Goal: Task Accomplishment & Management: Complete application form

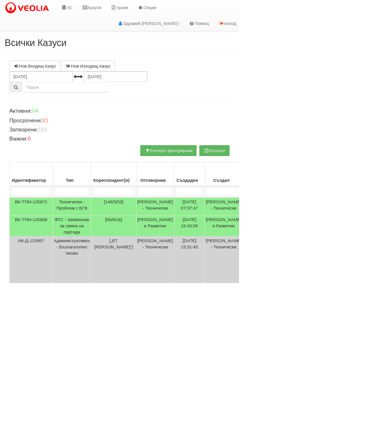
click at [100, 5] on link "АС" at bounding box center [103, 12] width 32 height 24
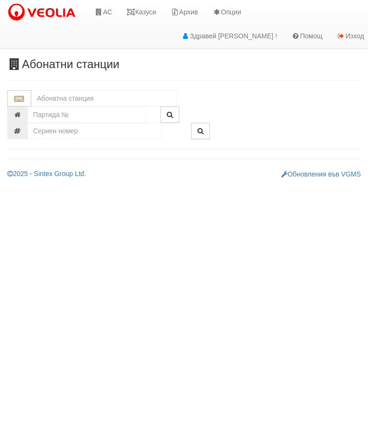
click at [68, 97] on input "text" at bounding box center [104, 98] width 146 height 16
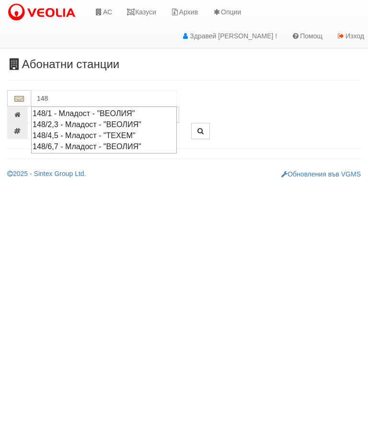
click at [117, 131] on div "148/4,5 - Младост - "ТЕХЕМ"" at bounding box center [104, 135] width 143 height 11
type input "148/4,5 - Младост - "ТЕХЕМ""
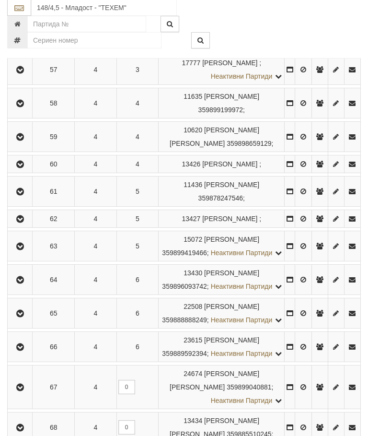
scroll to position [477, 0]
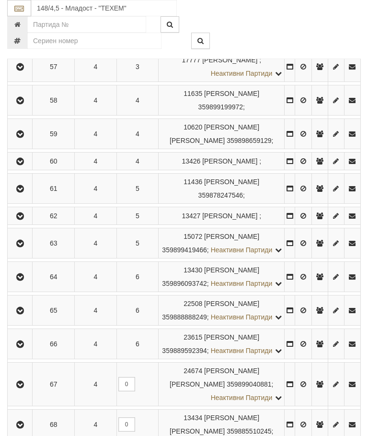
click at [29, 196] on button "button" at bounding box center [20, 188] width 22 height 14
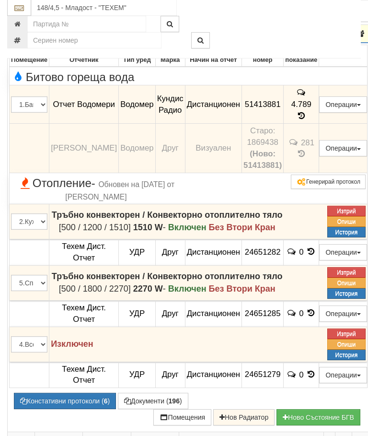
scroll to position [601, 0]
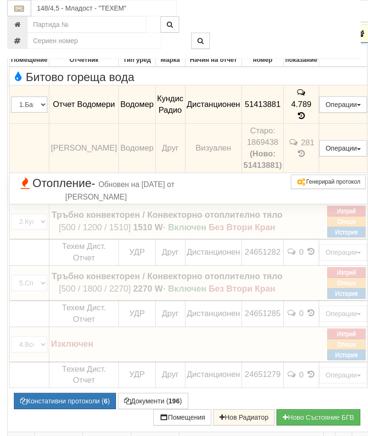
click at [95, 189] on span "-" at bounding box center [94, 183] width 4 height 13
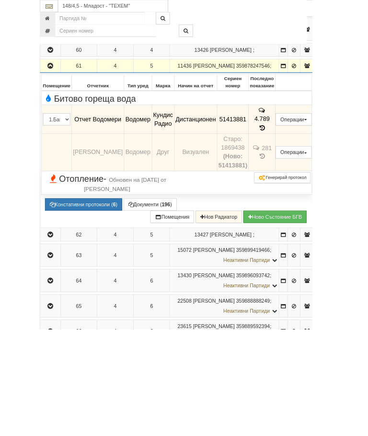
scroll to position [594, 0]
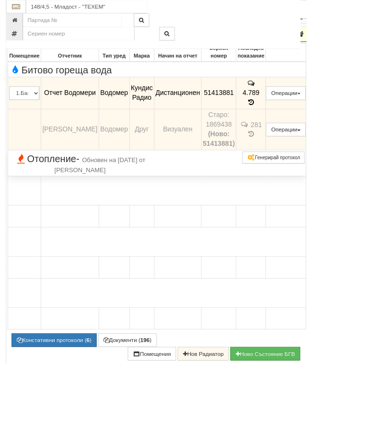
click at [85, 210] on span "Отопление - Обновен на 10/10/2024г. от Петър Добрев" at bounding box center [96, 196] width 170 height 25
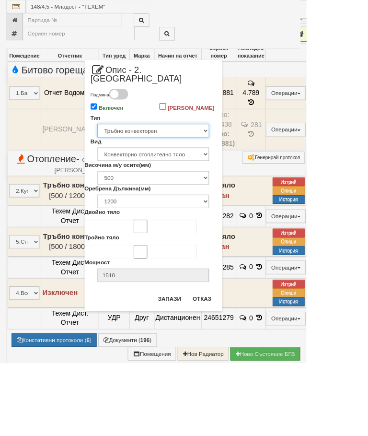
click at [251, 158] on select "Избери... Глидер Панел Тръбно конвекторен Щранг Лира Лира Друг Тип" at bounding box center [184, 157] width 134 height 16
select select "1"
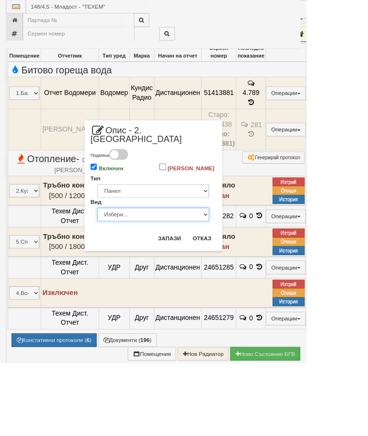
click at [251, 257] on select "Избери... Еднопанелен Двупанелен Трипанелен Панел Конвектор (ПК) Панел Конвекто…" at bounding box center [184, 257] width 134 height 16
select select "5"
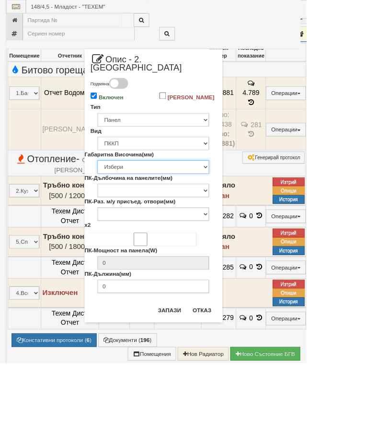
click at [251, 197] on select "Избери 200 300 350 400 450 500 550 600 650 700 900" at bounding box center [184, 200] width 134 height 16
select select "600"
type input "228"
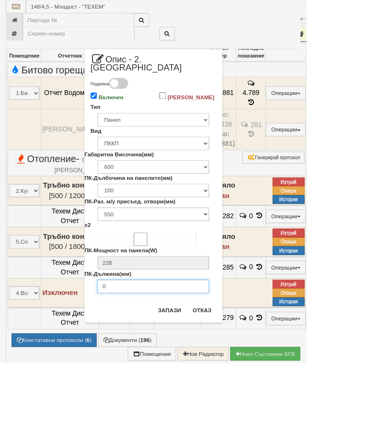
click at [192, 343] on input "0" at bounding box center [184, 344] width 134 height 16
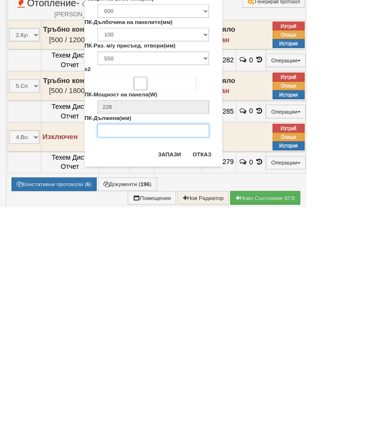
type input "6"
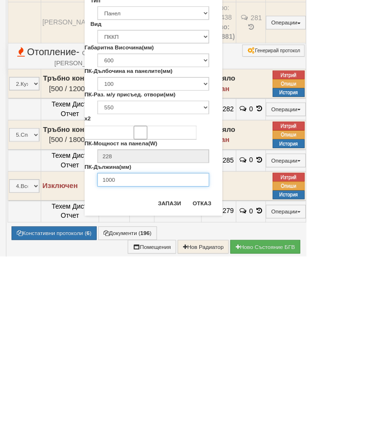
type input "1000"
click at [224, 365] on button "Запази" at bounding box center [203, 372] width 39 height 15
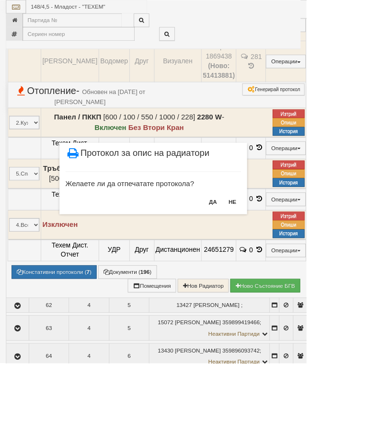
scroll to position [645, 0]
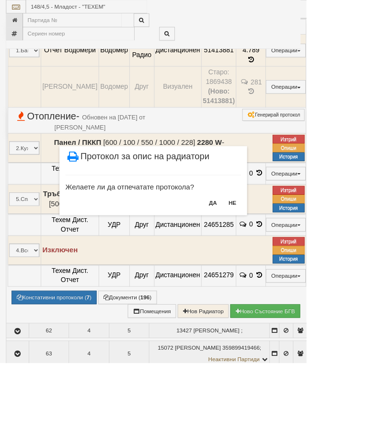
click at [290, 243] on button "НЕ" at bounding box center [279, 243] width 21 height 15
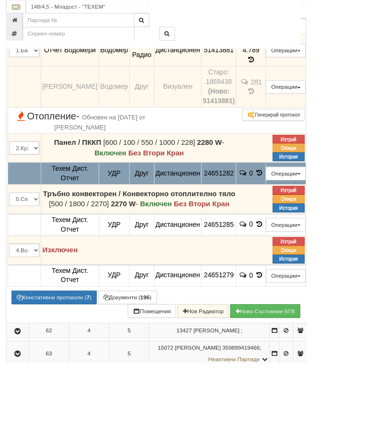
click at [0, 0] on button "Подмяна" at bounding box center [0, 0] width 0 height 0
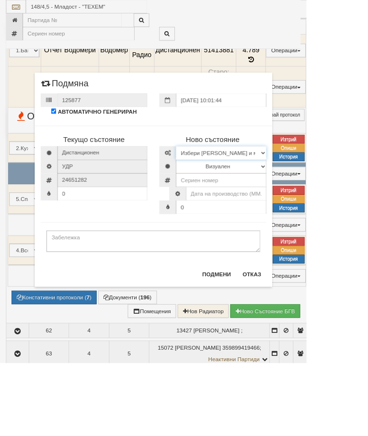
click at [320, 177] on select "Избери Марка и модел Иста Допримо Иста Екземпер Кундо Сименс визуален Сименс ра…" at bounding box center [266, 184] width 108 height 16
select select "14edb85b-ae3d-ea11-80f4-db42d7521b4b"
click at [320, 196] on select "Визуален Дистанционен Изолирана линия ВОИ Няма Oтклонение ВОИ Няма Щранг ВОИ" at bounding box center [266, 200] width 108 height 16
select select "2"
click at [285, 214] on input "number" at bounding box center [266, 216] width 108 height 16
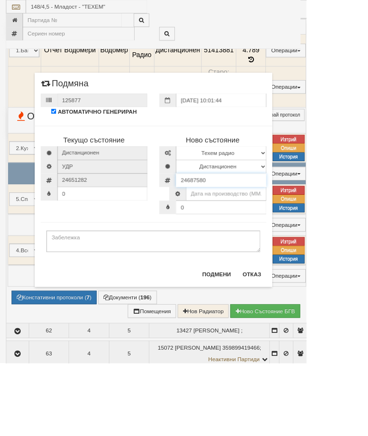
type input "24687580"
click at [311, 230] on input "text" at bounding box center [272, 232] width 96 height 16
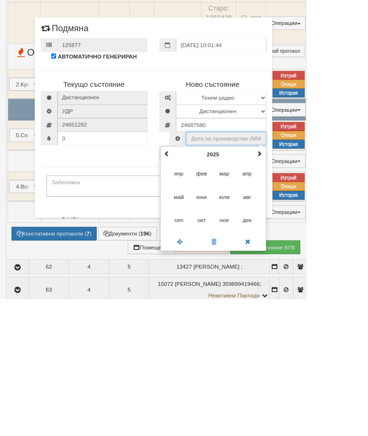
click at [306, 255] on th "2025" at bounding box center [256, 262] width 100 height 14
click at [204, 258] on span at bounding box center [200, 261] width 7 height 7
click at [315, 258] on span at bounding box center [311, 261] width 7 height 7
click at [255, 300] on span "2025" at bounding box center [242, 313] width 26 height 26
click at [255, 328] on span "окт" at bounding box center [242, 341] width 26 height 26
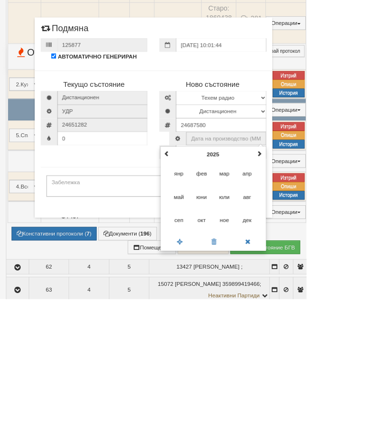
type input "10.2025"
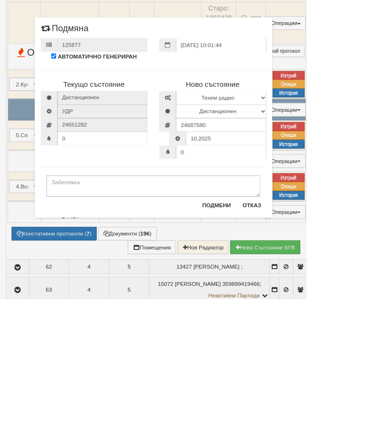
scroll to position [721, 0]
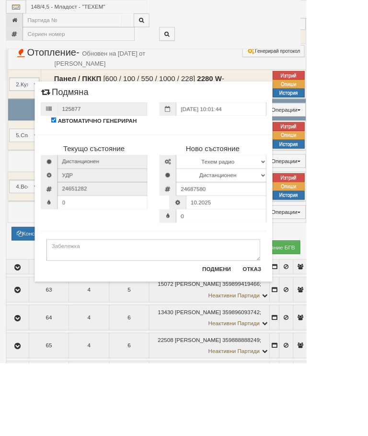
click at [283, 325] on button "Подмени" at bounding box center [260, 323] width 46 height 15
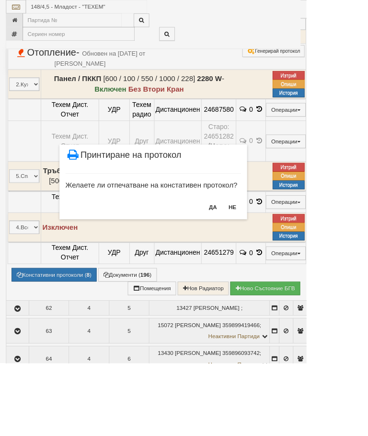
click at [290, 248] on button "НЕ" at bounding box center [279, 248] width 21 height 15
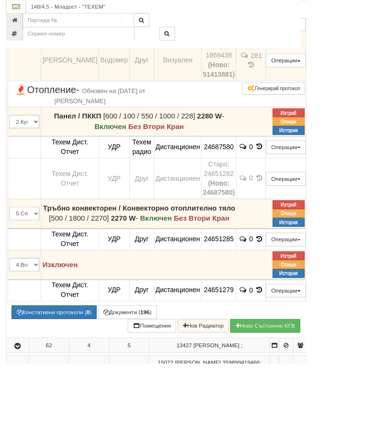
scroll to position [677, 0]
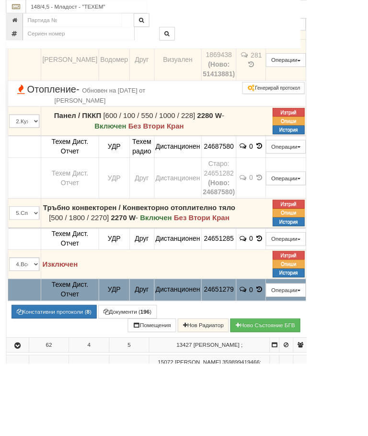
click at [0, 0] on button "Подмяна" at bounding box center [0, 0] width 0 height 0
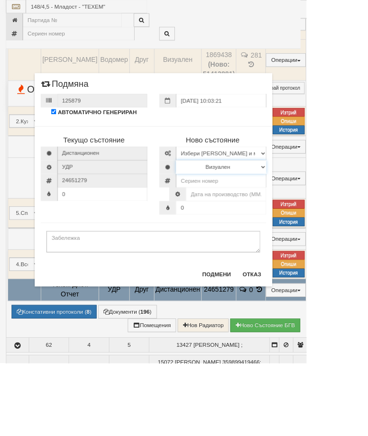
click at [320, 200] on select "Визуален Дистанционен Изолирана линия ВОИ Няма Oтклонение ВОИ Няма Щранг ВОИ" at bounding box center [266, 200] width 108 height 16
select select "2"
click at [320, 180] on select "Избери Марка и модел Иста Допримо Иста Екземпер Кундо Сименс визуален Сименс ра…" at bounding box center [266, 184] width 108 height 16
select select "14edb85b-ae3d-ea11-80f4-db42d7521b4b"
click at [286, 215] on input "number" at bounding box center [266, 217] width 108 height 16
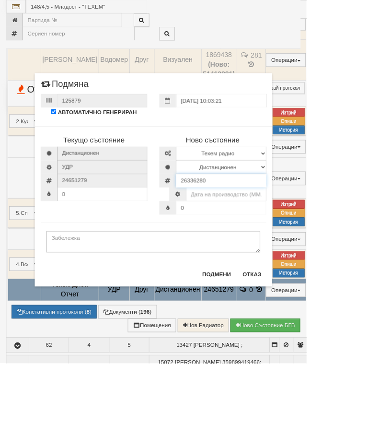
type input "26336280"
click at [308, 232] on input "text" at bounding box center [272, 233] width 96 height 16
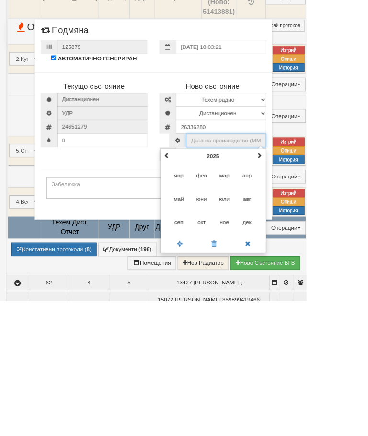
click at [255, 328] on span "окт" at bounding box center [242, 341] width 26 height 26
type input "10.2025"
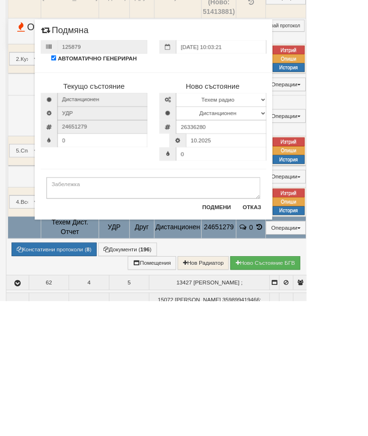
scroll to position [752, 0]
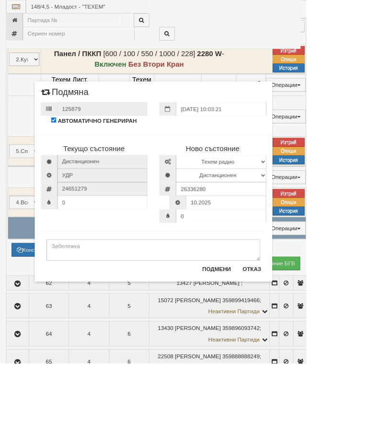
click at [283, 319] on button "Подмени" at bounding box center [260, 323] width 46 height 15
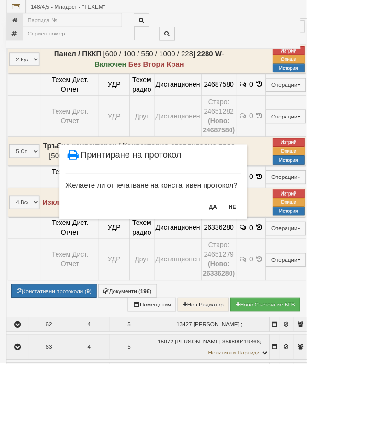
click at [290, 249] on button "НЕ" at bounding box center [279, 247] width 21 height 15
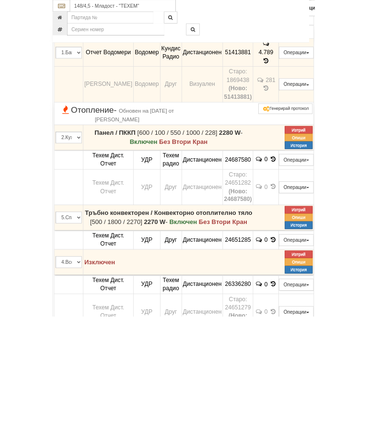
scroll to position [724, 0]
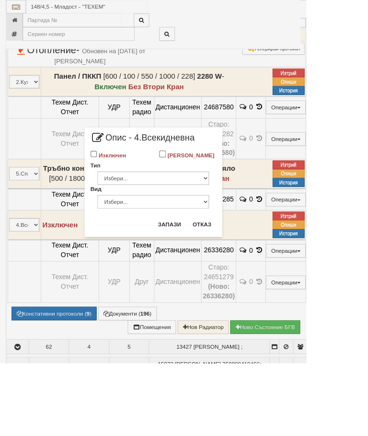
click at [117, 186] on input "Изключен" at bounding box center [113, 185] width 8 height 8
checkbox input "true"
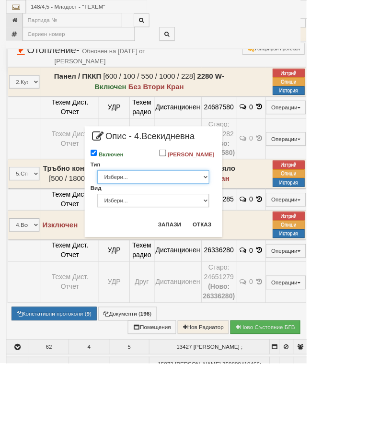
click at [251, 221] on select "Избери... Глидер Панел Тръбно конвекторен Щранг Лира Лира Друг Тип" at bounding box center [184, 212] width 134 height 16
select select "1"
click at [251, 248] on select "Избери... Еднопанелен Двупанелен Трипанелен Панел Конвектор (ПК) Панел Конвекто…" at bounding box center [184, 241] width 134 height 16
select select "5"
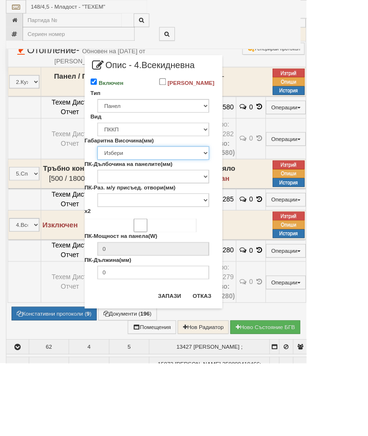
click at [251, 192] on select "Избери 200 300 350 400 450 500 550 600 650 700 900" at bounding box center [184, 184] width 134 height 16
select select "600"
type input "228"
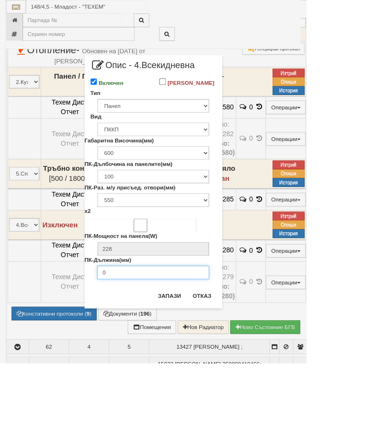
click at [199, 335] on input "0" at bounding box center [184, 327] width 134 height 16
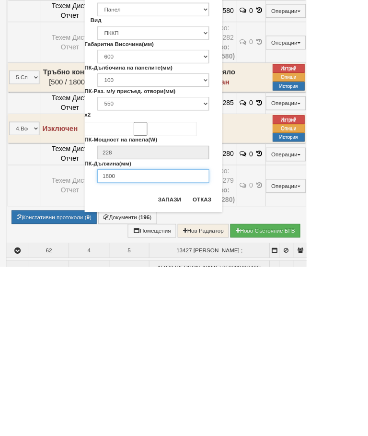
type input "1800"
click at [224, 348] on button "Запази" at bounding box center [203, 355] width 39 height 15
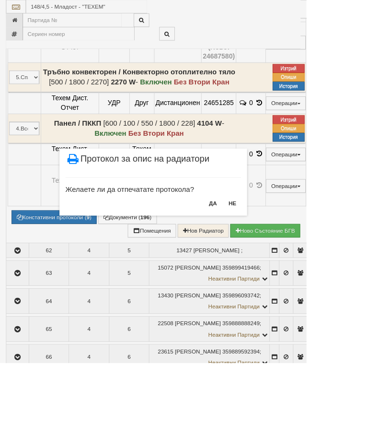
click at [290, 245] on button "НЕ" at bounding box center [279, 243] width 21 height 15
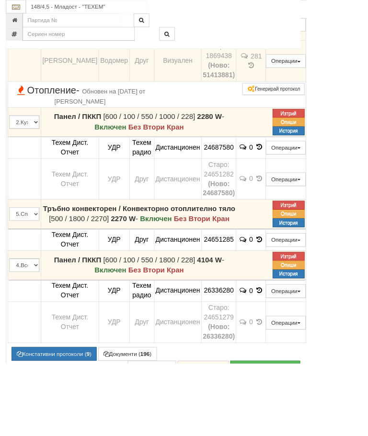
scroll to position [700, 23]
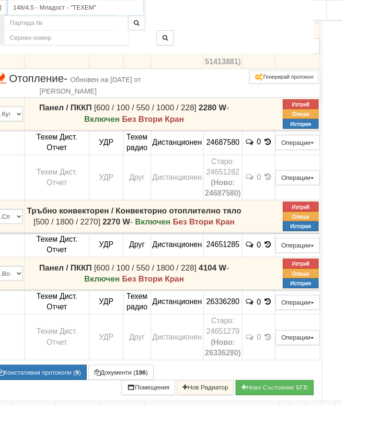
click at [65, 7] on input "148/4,5 - Младост - "ТЕХЕМ"" at bounding box center [82, 8] width 146 height 16
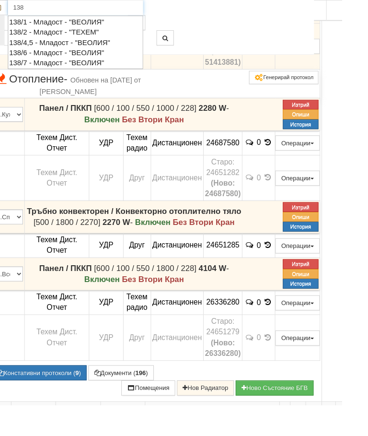
click at [72, 34] on div "138/2 - Младост - "ТЕХЕМ"" at bounding box center [81, 34] width 143 height 11
type input "138/2 - Младост - "ТЕХЕМ""
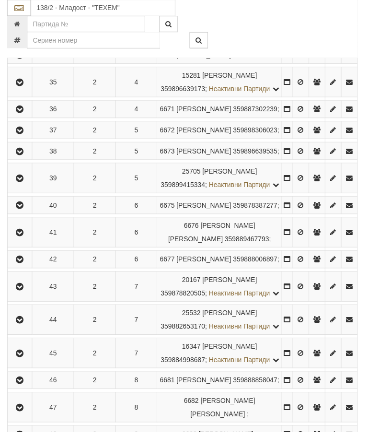
scroll to position [463, 0]
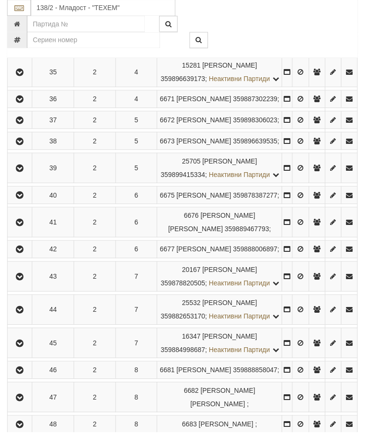
click at [25, 174] on icon "button" at bounding box center [20, 170] width 12 height 7
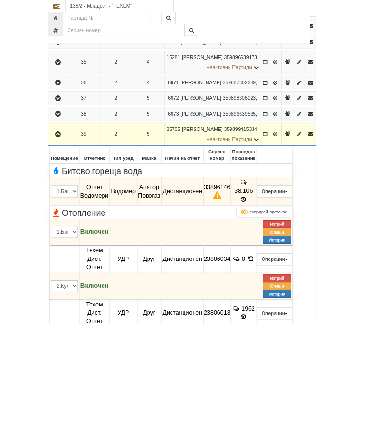
scroll to position [517, 0]
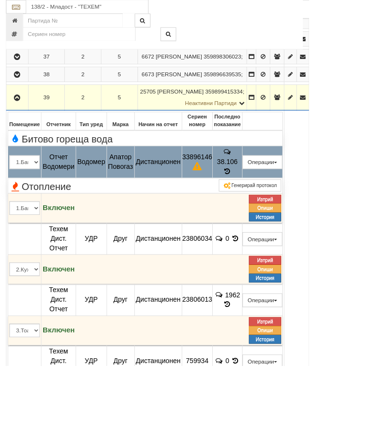
click at [0, 0] on button "Подмяна" at bounding box center [0, 0] width 0 height 0
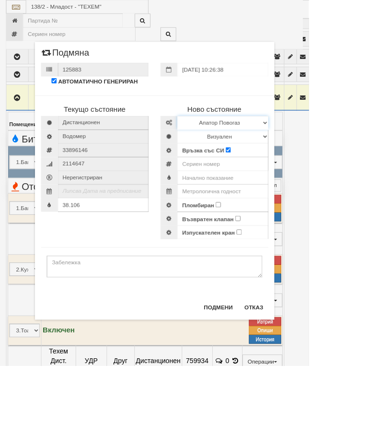
click at [320, 142] on select "Избери Марка и модел Апатор Повогаз Друг Кундис Радио Сименс Визуален Сименс Ра…" at bounding box center [266, 146] width 108 height 16
select select "bbb8cdea-f6c0-ea11-80ff-f736cc4db364"
click at [320, 161] on select "Визуален Дистанционен Изолирана линия БГВ Няма Oтклонение БГВ Няма Щранг БГВ" at bounding box center [266, 162] width 108 height 16
select select "2"
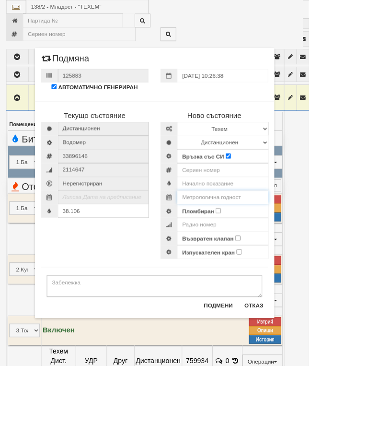
click at [315, 238] on input "text" at bounding box center [266, 235] width 108 height 16
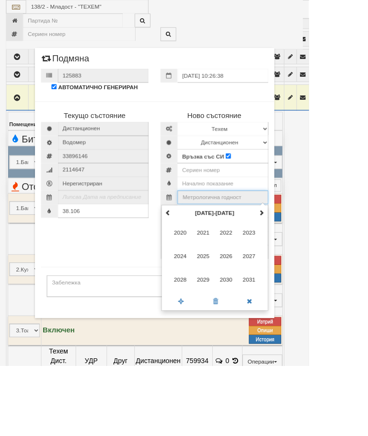
click at [315, 254] on span at bounding box center [311, 253] width 7 height 7
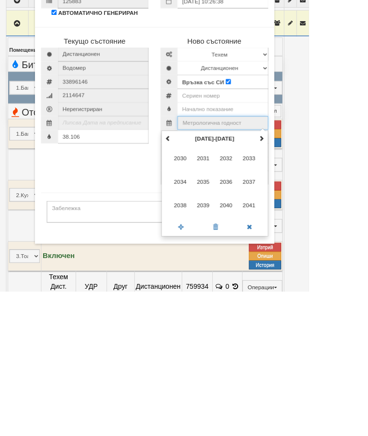
click at [255, 292] on span "2035" at bounding box center [242, 305] width 26 height 26
type input "2035"
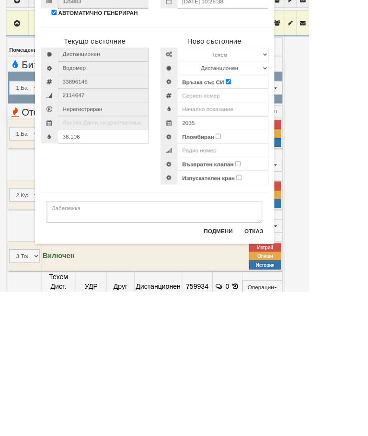
scroll to position [606, 0]
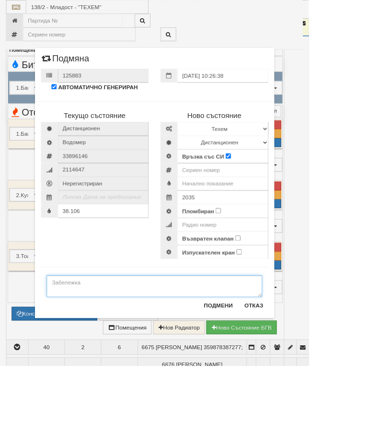
click at [113, 340] on textarea at bounding box center [184, 341] width 257 height 26
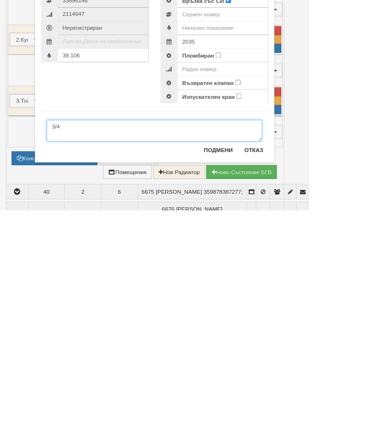
type textarea "3/4"
click at [263, 248] on input "Пломбиран" at bounding box center [260, 251] width 6 height 6
checkbox input "true"
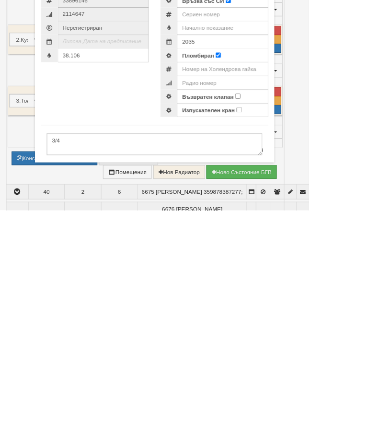
scroll to position [791, 0]
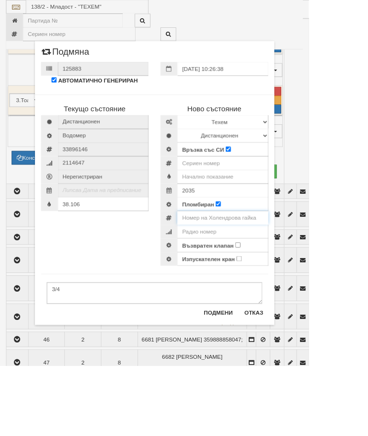
click at [296, 260] on input "number" at bounding box center [266, 259] width 108 height 16
type input "000"
click at [140, 250] on input "38.106" at bounding box center [123, 243] width 108 height 16
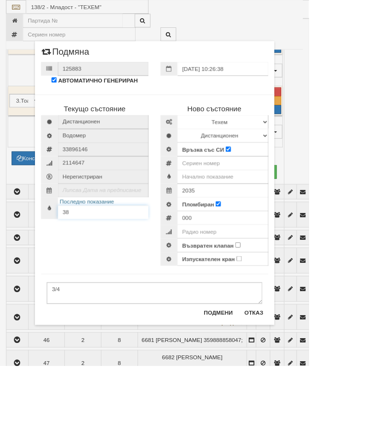
type input "3"
type input "47.3"
click at [292, 211] on input "text" at bounding box center [266, 210] width 108 height 16
type input "0.044"
click at [285, 194] on input "number" at bounding box center [266, 194] width 108 height 16
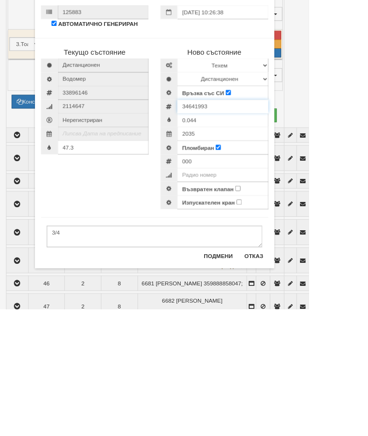
type input "34641993"
click at [287, 289] on input "Възвратен клапан" at bounding box center [284, 292] width 6 height 6
checkbox input "true"
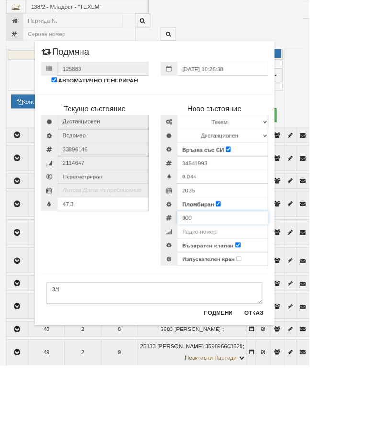
click at [273, 257] on div "000" at bounding box center [255, 259] width 129 height 16
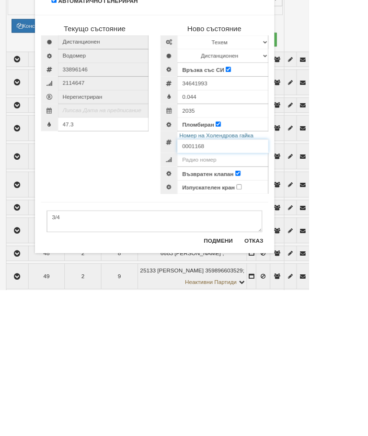
type input "0001168"
click at [283, 369] on button "Подмени" at bounding box center [260, 376] width 46 height 15
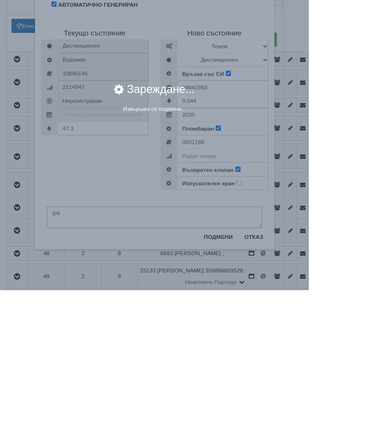
scroll to position [949, 0]
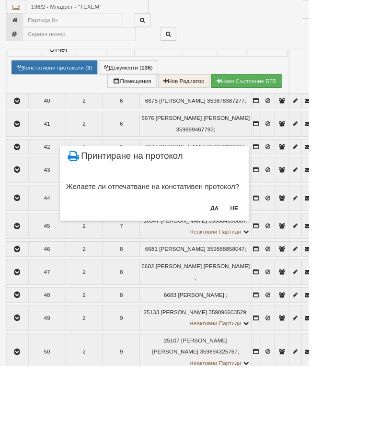
click at [290, 251] on button "НЕ" at bounding box center [279, 247] width 21 height 15
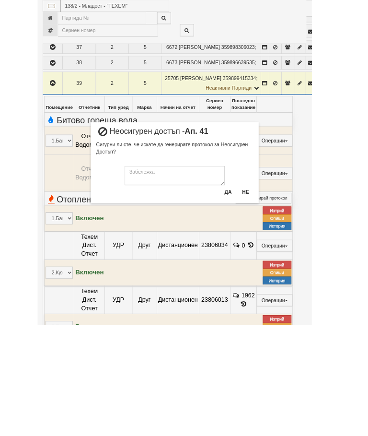
scroll to position [597, 0]
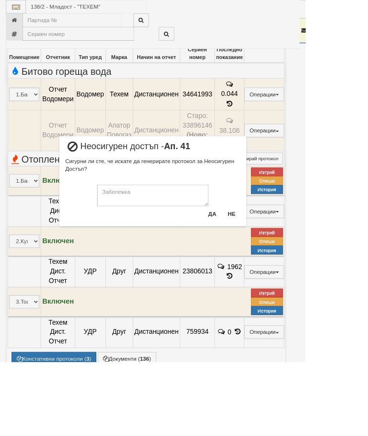
click at [290, 257] on button "Не" at bounding box center [279, 257] width 21 height 15
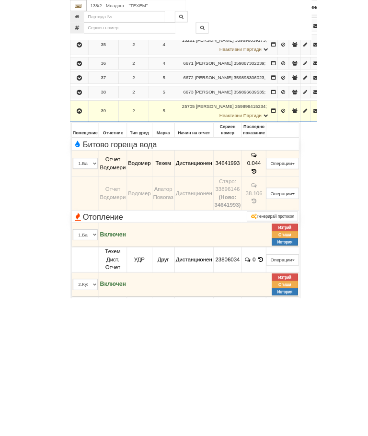
scroll to position [632, 0]
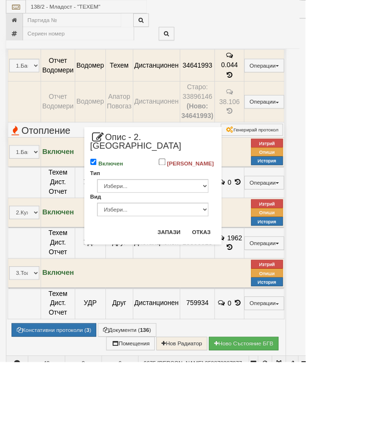
click at [117, 191] on input "Включен" at bounding box center [113, 195] width 8 height 8
checkbox input "false"
click at [224, 272] on button "Запази" at bounding box center [203, 279] width 39 height 15
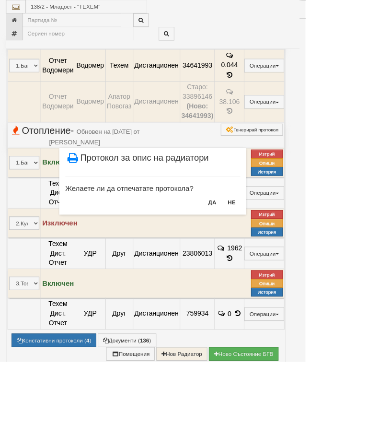
click at [364, 255] on div "× Протокол за опис на радиатори Желаете ли да отпечатате протокола? ДА НЕ" at bounding box center [184, 129] width 360 height 259
click at [290, 244] on button "НЕ" at bounding box center [279, 243] width 21 height 15
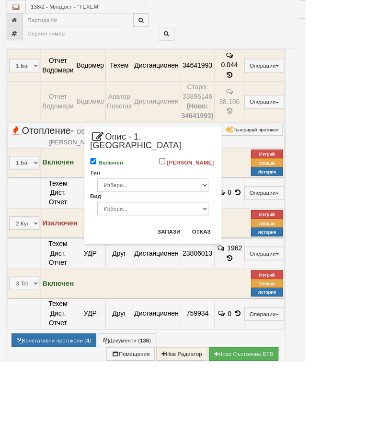
click at [117, 190] on input "Включен" at bounding box center [113, 194] width 8 height 8
checkbox input "false"
click at [224, 272] on button "Запази" at bounding box center [203, 279] width 39 height 15
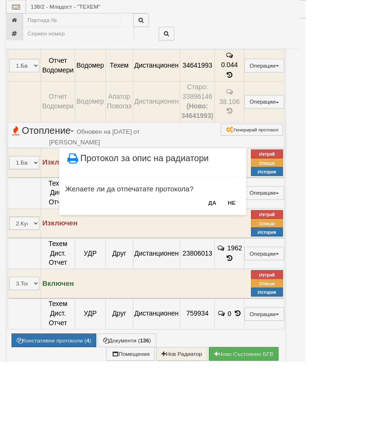
click at [50, 378] on div "× Протокол за опис на радиатори Желаете ли да отпечатате протокола? ДА НЕ" at bounding box center [184, 218] width 368 height 436
click at [290, 240] on button "НЕ" at bounding box center [279, 243] width 21 height 15
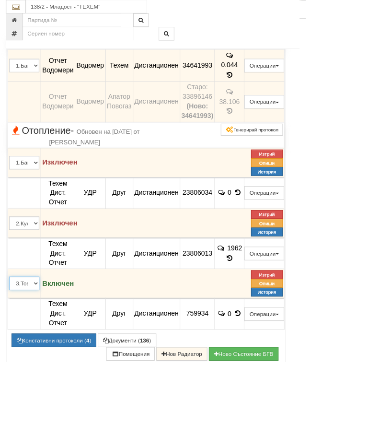
click at [47, 349] on select "1.Баня 2.Кухня 3.Тоалетна 4.Всекидневна 5.Спалня 1 6.Спалня 2 7.Коридор 8.Терас…" at bounding box center [29, 341] width 36 height 16
click at [47, 277] on select "1.Баня 2.Кухня 3.Тоалетна 4.Всекидневна 5.Спалня 1 6.Спалня 2 7.Коридор 8.Терас…" at bounding box center [29, 268] width 36 height 16
select select "5"
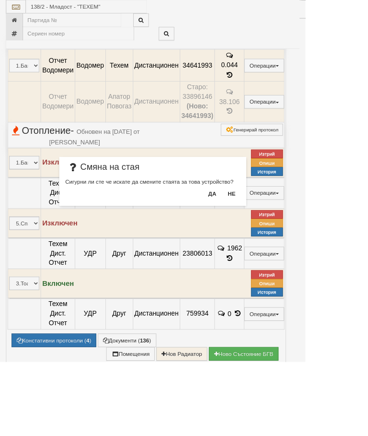
click at [266, 229] on button "Да" at bounding box center [255, 232] width 21 height 15
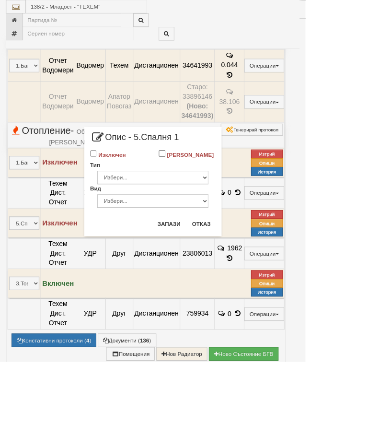
click at [117, 182] on input "Изключен" at bounding box center [113, 185] width 8 height 8
checkbox input "true"
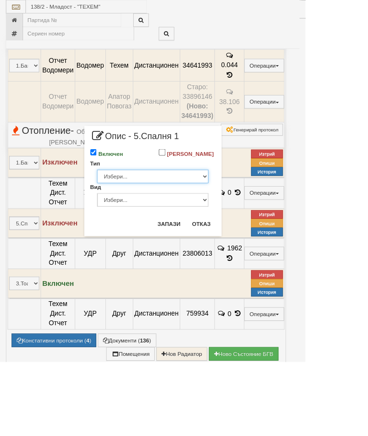
click at [251, 218] on select "Избери... Глидер Панел Тръбно конвекторен Щранг Лира Лира Друг Тип" at bounding box center [184, 212] width 134 height 16
select select "2"
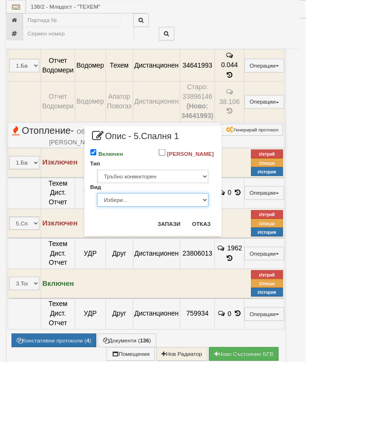
click at [251, 249] on select "Избери... Конвекторно отоплително тяло Индустриален Друг" at bounding box center [184, 241] width 134 height 16
select select "0"
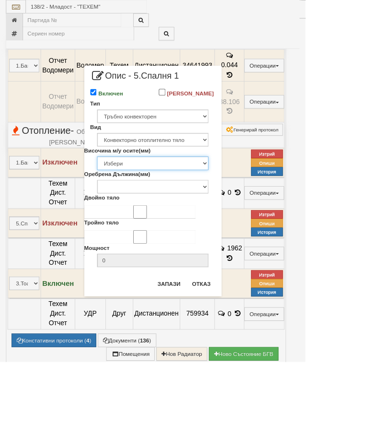
click at [251, 205] on select "Избери 80 250 500" at bounding box center [184, 197] width 134 height 16
select select "500"
type input "400"
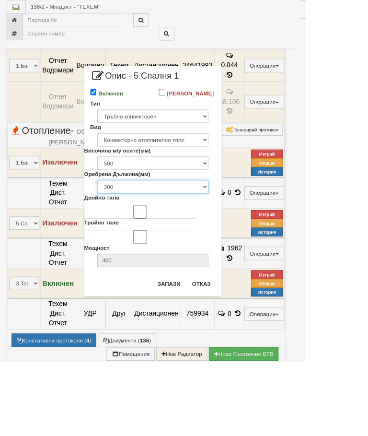
click at [217, 233] on select "300 600 800 1000 1100 1200 1400 1600 1800 2000 2200 2400 2600" at bounding box center [184, 225] width 134 height 16
select select "1600"
type input "2020"
click at [224, 342] on button "Запази" at bounding box center [203, 341] width 39 height 15
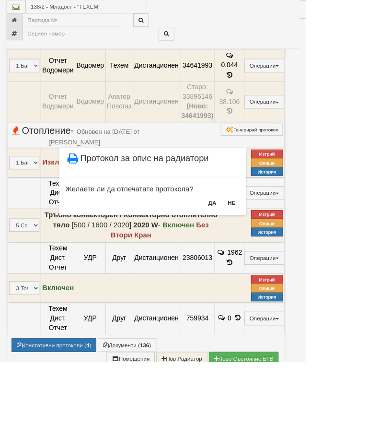
click at [290, 240] on button "НЕ" at bounding box center [279, 243] width 21 height 15
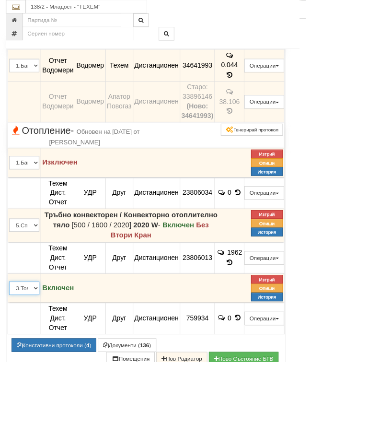
click at [42, 355] on select "1.Баня 2.Кухня 3.Тоалетна 4.Всекидневна 5.Спалня 1 6.Спалня 2 7.Коридор 8.Терас…" at bounding box center [29, 347] width 36 height 16
select select "4"
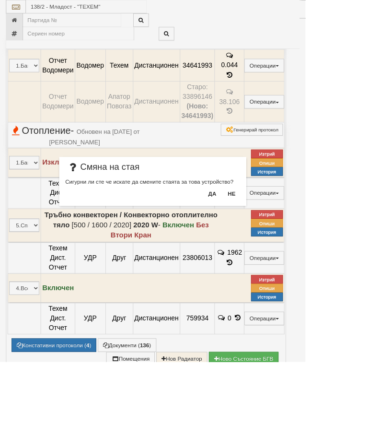
click at [266, 231] on button "Да" at bounding box center [255, 232] width 21 height 15
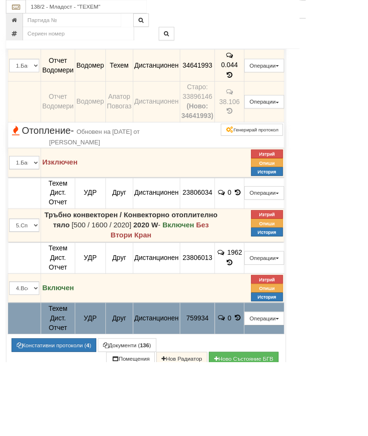
click at [0, 0] on button "Подмяна" at bounding box center [0, 0] width 0 height 0
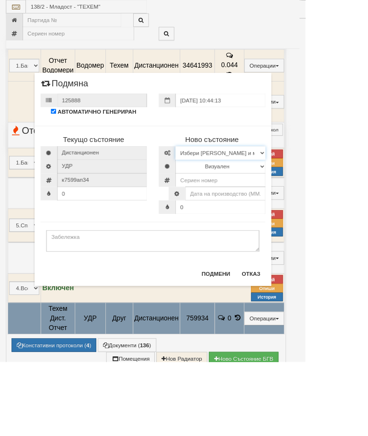
click at [320, 181] on select "Избери Марка и модел Иста Допримо Иста Екземпер Кундо Сименс визуален Сименс ра…" at bounding box center [266, 184] width 108 height 16
select select "14edb85b-ae3d-ea11-80f4-db42d7521b4b"
click at [320, 200] on select "Визуален Дистанционен Изолирана линия ВОИ Няма Oтклонение ВОИ Няма Щранг ВОИ" at bounding box center [266, 200] width 108 height 16
select select "2"
click at [310, 234] on input "text" at bounding box center [272, 233] width 96 height 16
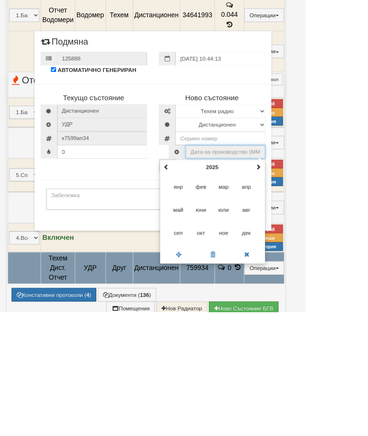
click at [255, 328] on span "окт" at bounding box center [242, 341] width 26 height 26
type input "10.2025"
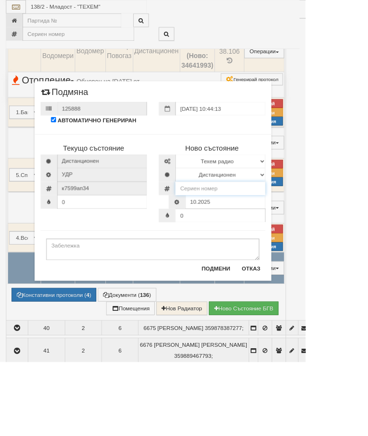
click at [297, 224] on input "number" at bounding box center [266, 227] width 108 height 16
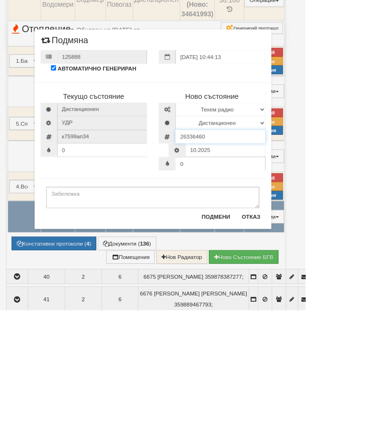
type input "26336460"
click at [283, 316] on button "Подмени" at bounding box center [260, 323] width 46 height 15
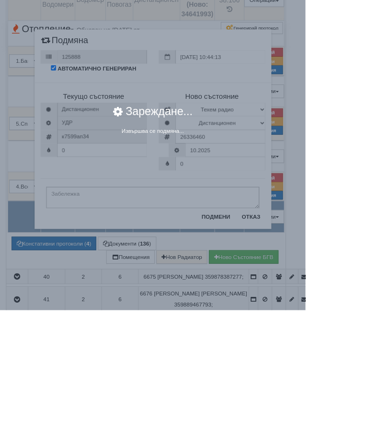
scroll to position [755, 0]
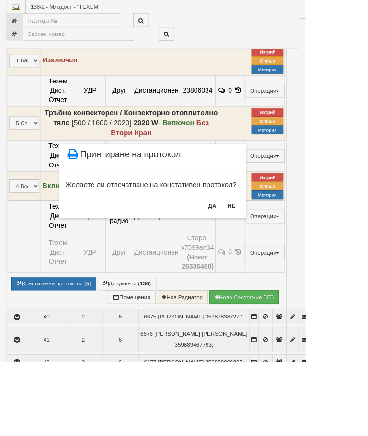
click at [290, 248] on button "НЕ" at bounding box center [279, 247] width 21 height 15
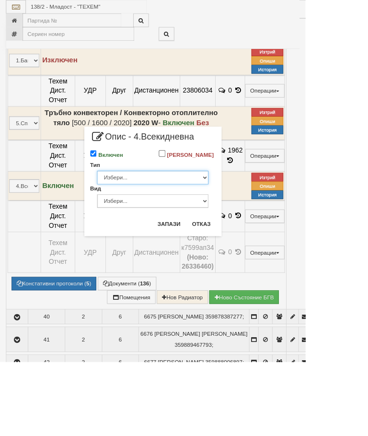
click at [251, 219] on select "Избери... Глидер Панел Тръбно конвекторен Щранг Лира Лира Друг Тип" at bounding box center [184, 214] width 134 height 16
select select "0"
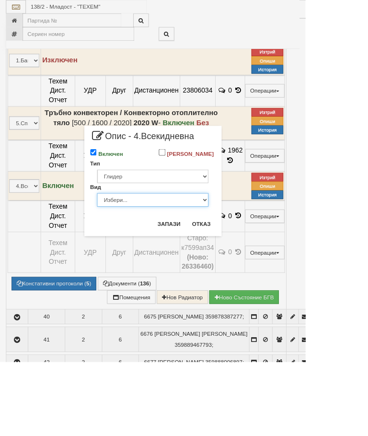
click at [251, 249] on select "Избери... Алуминий Чугун Стомана" at bounding box center [184, 241] width 134 height 16
select select "0"
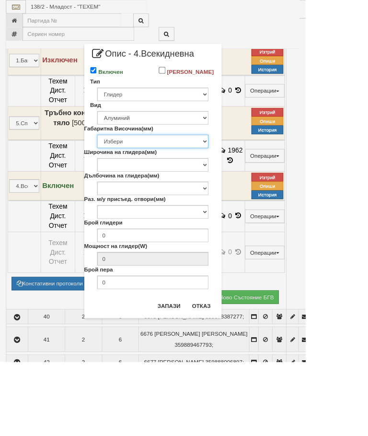
click at [251, 178] on select "Избери 200 240 250 280 285 290 330 350 380 390 400 422 423 425 430 440 450 480 …" at bounding box center [184, 170] width 134 height 16
click at [260, 371] on button "Отказ" at bounding box center [243, 368] width 34 height 15
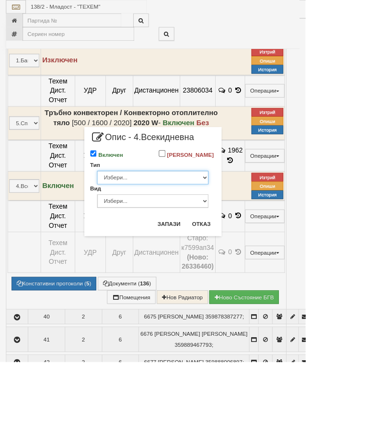
click at [251, 222] on select "Избери... Глидер Панел Тръбно конвекторен Щранг Лира Лира Друг Тип" at bounding box center [184, 214] width 134 height 16
select select "0"
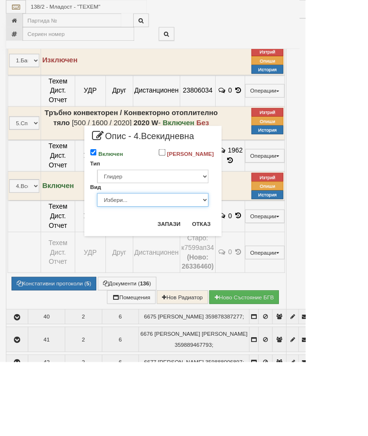
click at [251, 249] on select "Избери... Алуминий Чугун Стомана" at bounding box center [184, 241] width 134 height 16
select select "0"
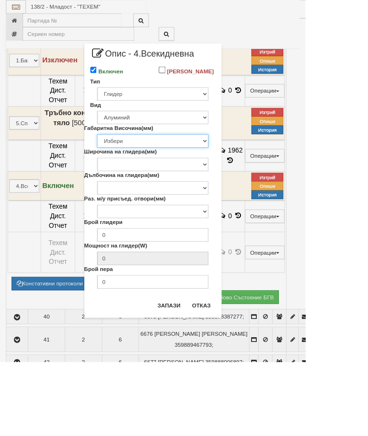
click at [251, 178] on select "Избери 200 240 250 280 285 290 330 350 380 390 400 422 423 425 430 440 450 480 …" at bounding box center [184, 170] width 134 height 16
select select "572"
type input "154"
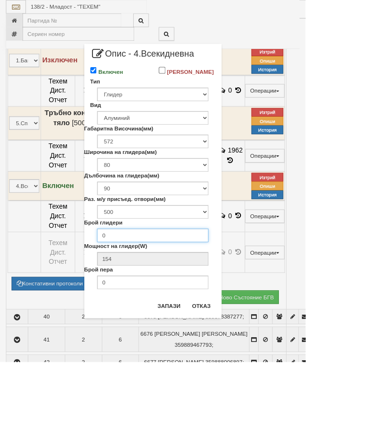
click at [251, 292] on input "0" at bounding box center [184, 283] width 134 height 16
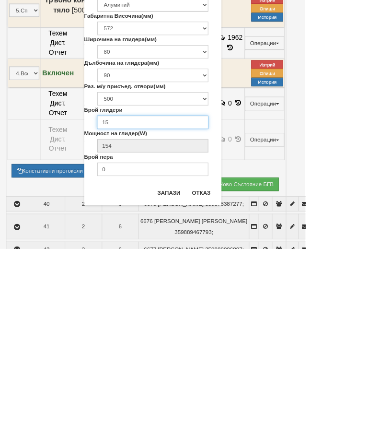
type input "15"
click at [189, 332] on input "0" at bounding box center [184, 340] width 134 height 16
type input "5"
click at [224, 361] on button "Запази" at bounding box center [203, 368] width 39 height 15
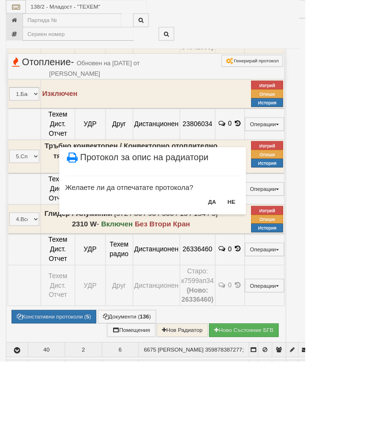
scroll to position [697, 0]
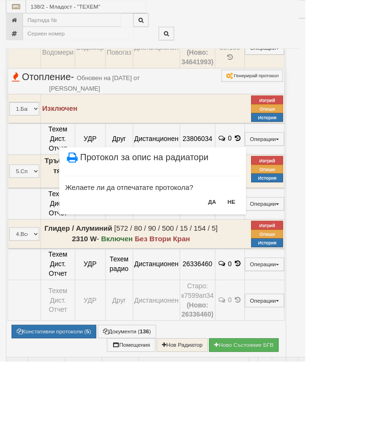
click at [290, 245] on button "НЕ" at bounding box center [279, 243] width 21 height 15
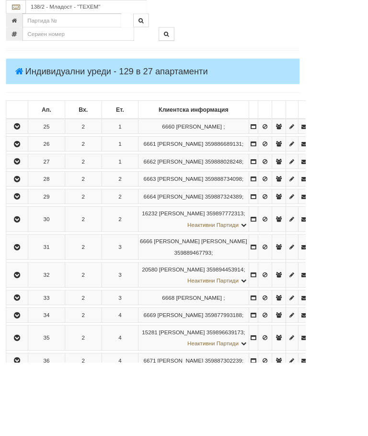
scroll to position [0, 0]
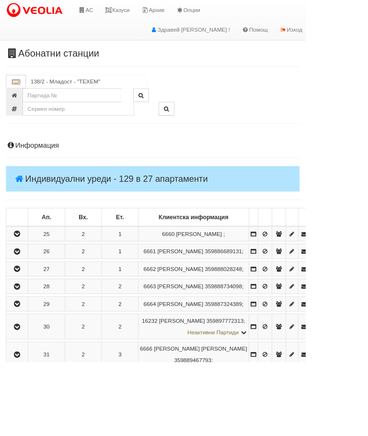
click at [275, 114] on div at bounding box center [260, 114] width 215 height 16
click at [151, 11] on link "Казуси" at bounding box center [141, 12] width 44 height 24
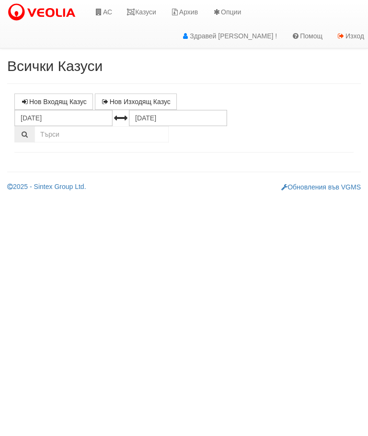
select select "10"
select select "1"
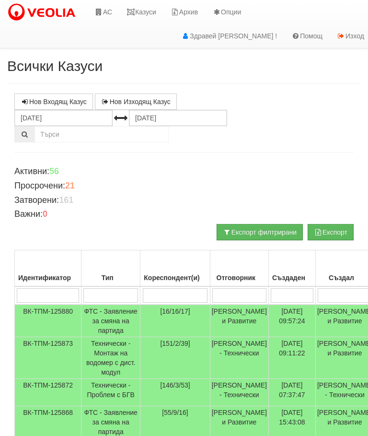
click at [145, 9] on link "Казуси" at bounding box center [141, 12] width 44 height 24
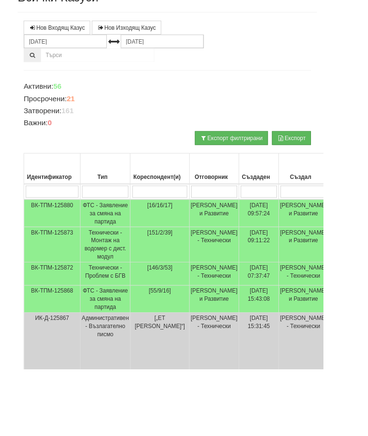
scroll to position [68, 0]
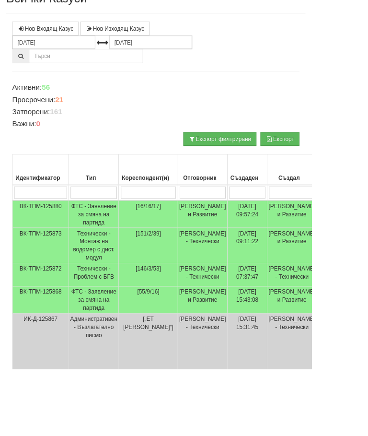
click at [110, 228] on input "search" at bounding box center [110, 227] width 55 height 14
type input "Т"
type input "Те"
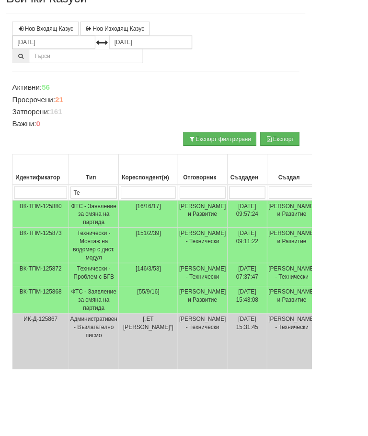
type input "Тех"
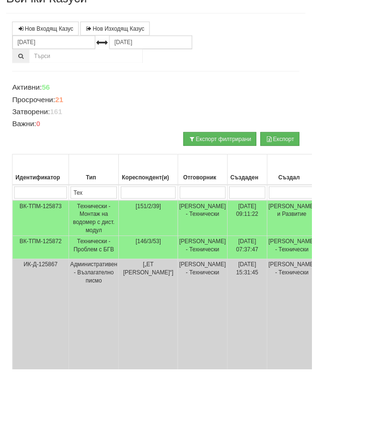
type input "Тех"
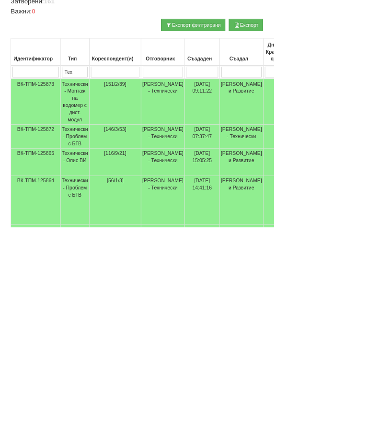
type input "Тех"
click at [108, 298] on td "Технически - Проблем с БГВ" at bounding box center [101, 314] width 39 height 32
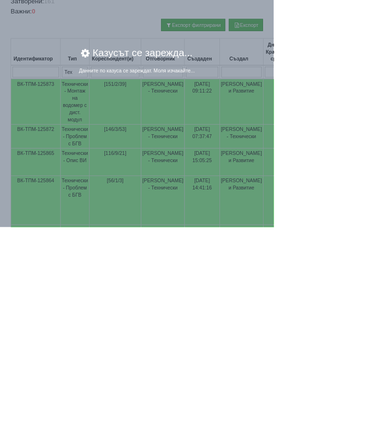
scroll to position [199, 0]
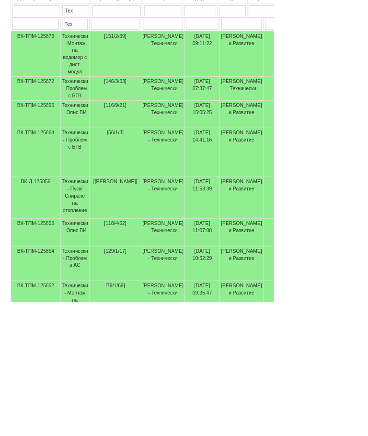
scroll to position [232, 0]
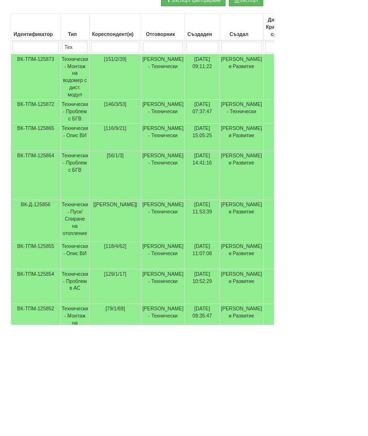
click at [103, 377] on td "Технически - Проблем в АС" at bounding box center [101, 385] width 39 height 47
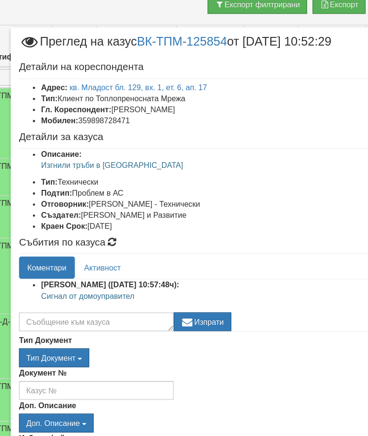
scroll to position [225, 34]
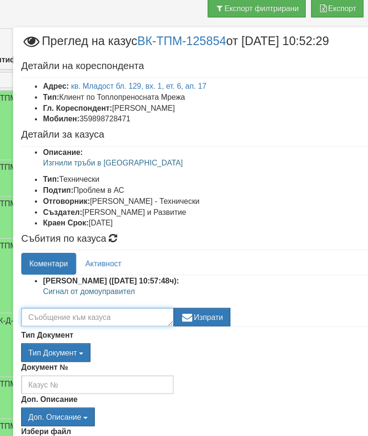
click at [81, 282] on textarea at bounding box center [86, 279] width 134 height 16
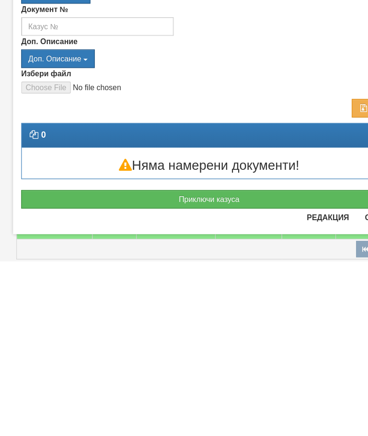
scroll to position [109, 0]
click at [197, 373] on button "Приключи казуса" at bounding box center [184, 381] width 331 height 16
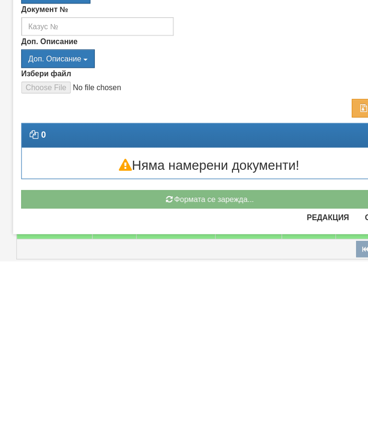
scroll to position [431, 0]
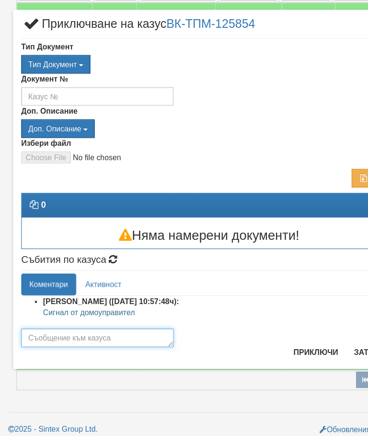
click at [56, 342] on textarea at bounding box center [86, 350] width 134 height 16
click at [103, 342] on textarea "Теча е в маза от щтранг лирите." at bounding box center [86, 350] width 134 height 16
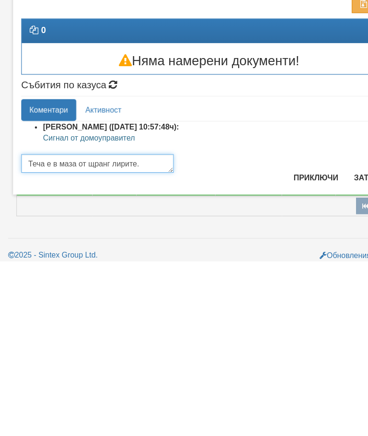
type textarea "Теча е в маза от щранг лирите."
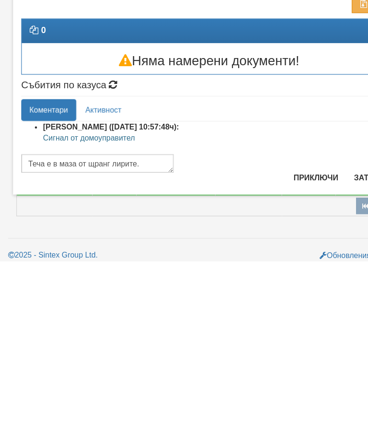
click at [272, 354] on button "Приключи" at bounding box center [278, 361] width 51 height 15
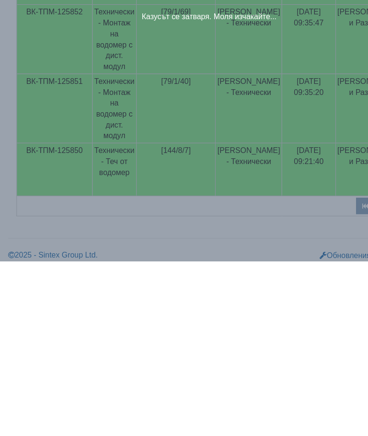
scroll to position [431, 0]
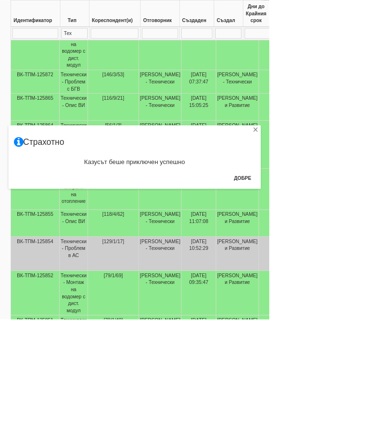
click at [350, 242] on button "Добре" at bounding box center [331, 243] width 35 height 15
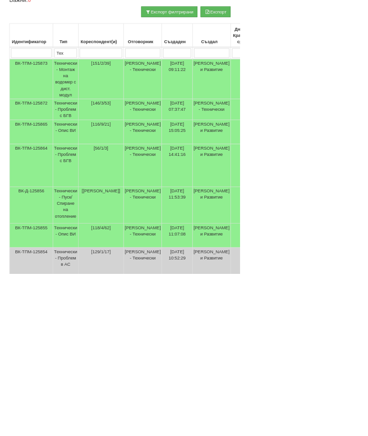
scroll to position [198, 0]
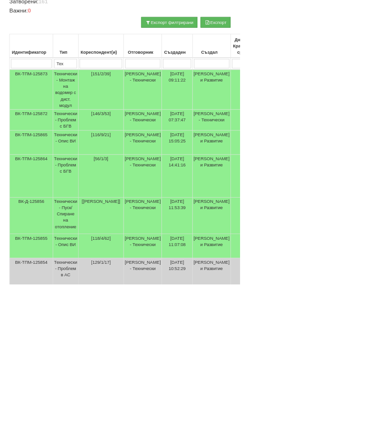
click at [111, 260] on td "Технически - Проблем с БГВ" at bounding box center [101, 270] width 39 height 66
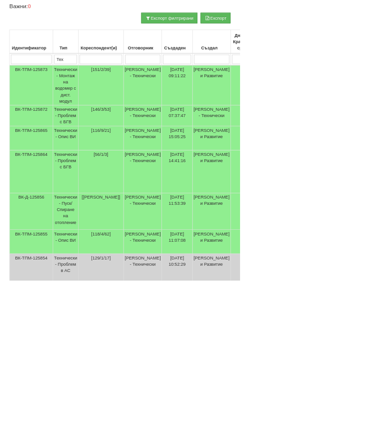
scroll to position [92, 0]
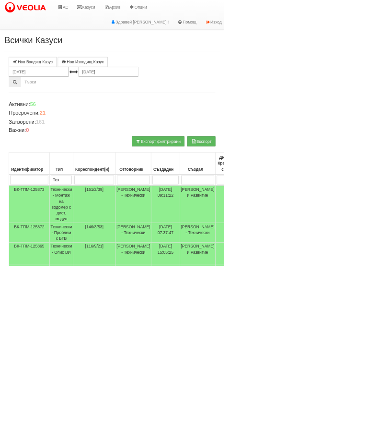
select select "15"
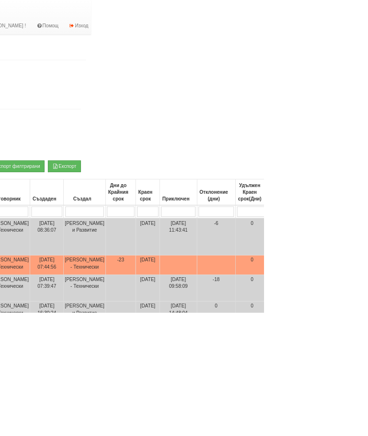
type input "П"
type input "Пр"
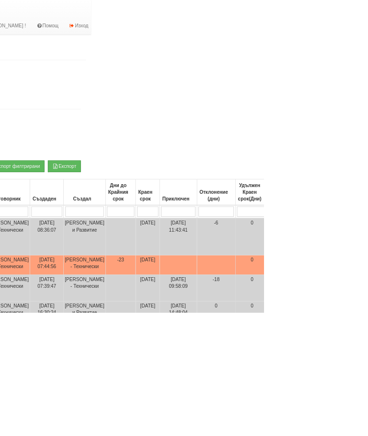
select select "1"
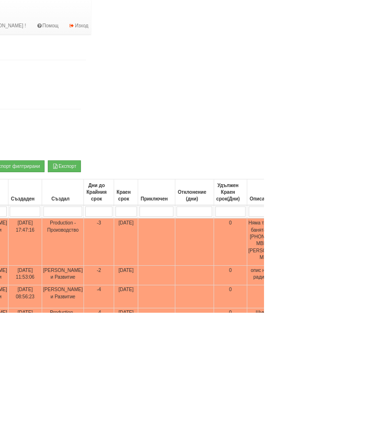
type input "Пр"
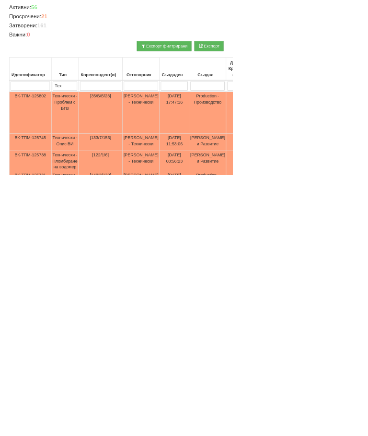
scroll to position [94, 0]
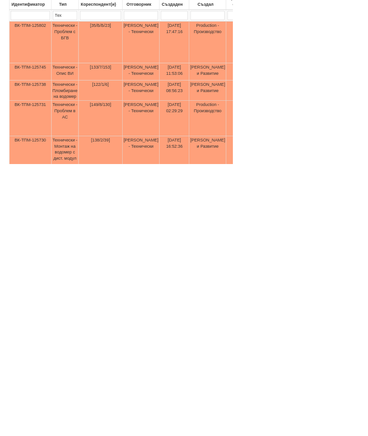
type input "Пр"
click at [108, 304] on td "Технически - Пломбиране на водомер" at bounding box center [103, 320] width 43 height 32
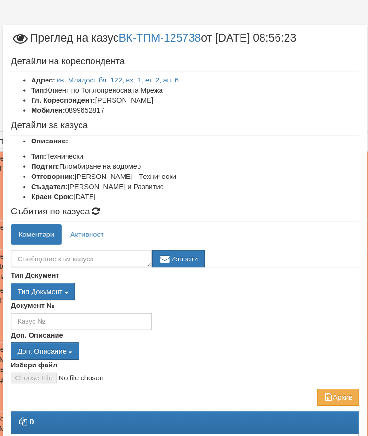
scroll to position [165, 78]
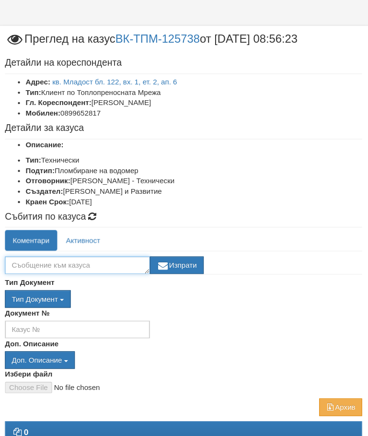
click at [73, 247] on textarea at bounding box center [86, 245] width 134 height 16
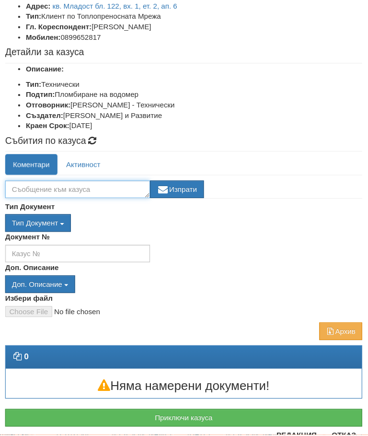
scroll to position [37, 0]
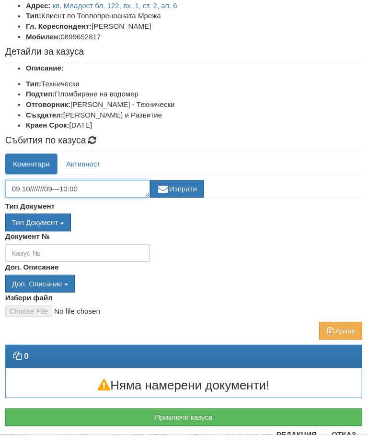
click at [47, 200] on textarea "09.10///////09—10:00" at bounding box center [86, 208] width 134 height 16
click at [45, 200] on textarea "09.10///////09—10:00" at bounding box center [86, 208] width 134 height 16
type textarea "09.10///////09:00—10:00"
click at [180, 200] on button "Изпрати" at bounding box center [178, 208] width 50 height 16
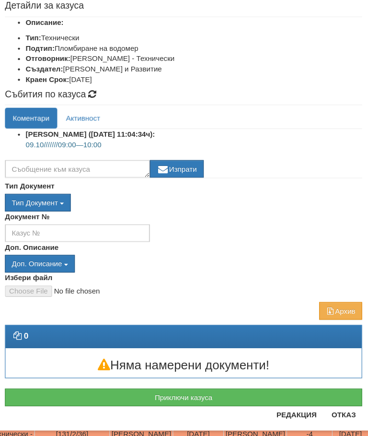
scroll to position [81, 0]
click at [316, 408] on button "Отказ" at bounding box center [333, 415] width 34 height 15
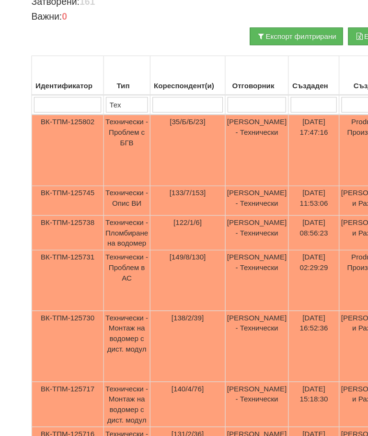
scroll to position [166, 0]
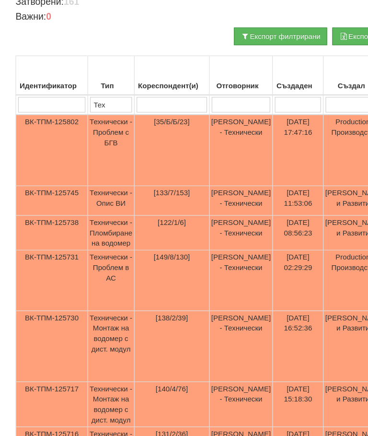
click at [105, 204] on td "Технически - Опис ВИ" at bounding box center [103, 217] width 43 height 27
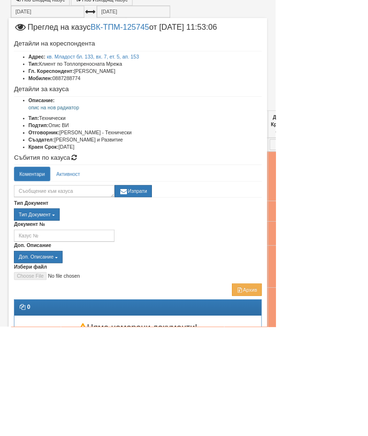
scroll to position [103, 0]
click at [146, 255] on textarea at bounding box center [86, 255] width 134 height 16
type textarea "1"
type textarea "0"
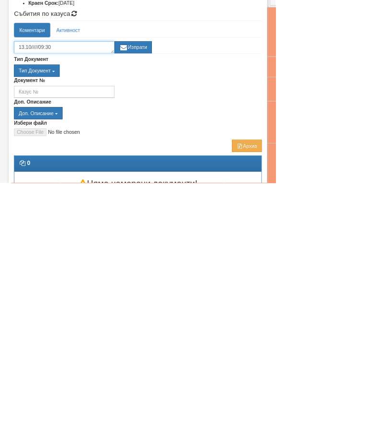
type textarea "13.10/////09:30"
click at [203, 247] on button "Изпрати" at bounding box center [178, 255] width 50 height 16
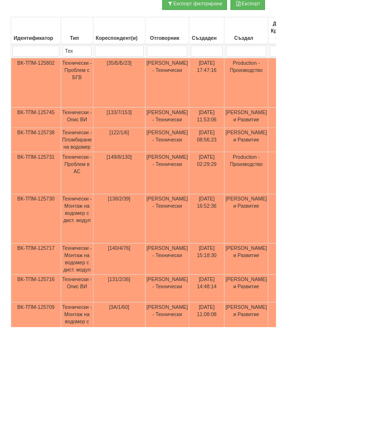
scroll to position [224, 0]
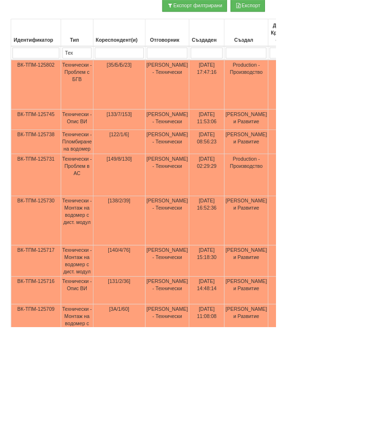
click at [103, 206] on td "Технически - Пломбиране на водомер" at bounding box center [103, 190] width 43 height 32
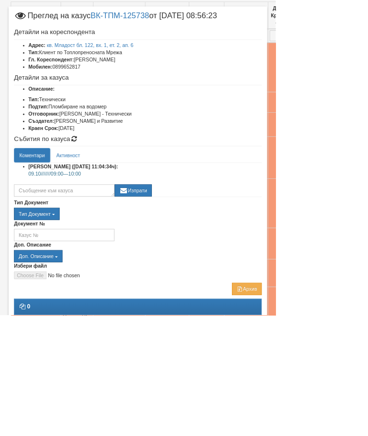
scroll to position [232, 0]
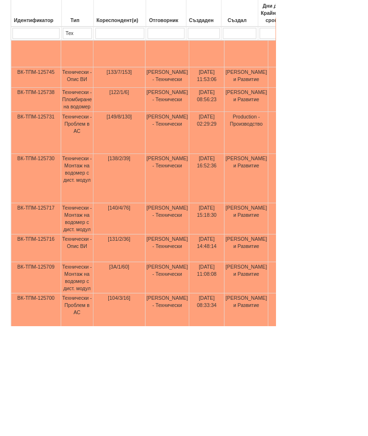
scroll to position [280, 0]
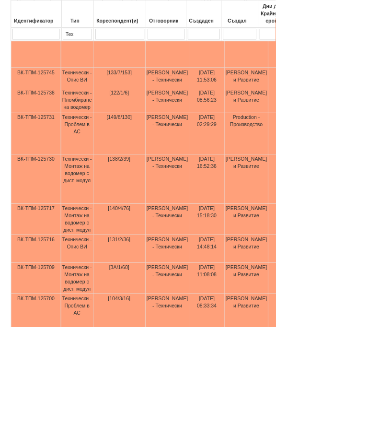
click at [106, 351] on td "Технически - Опис ВИ" at bounding box center [103, 332] width 43 height 37
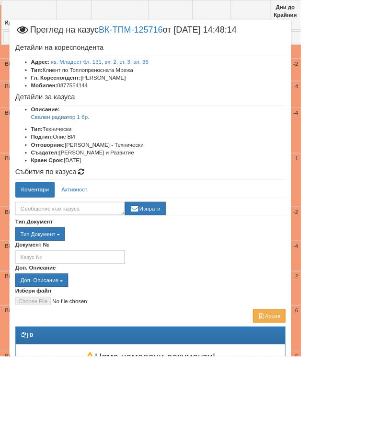
scroll to position [303, 21]
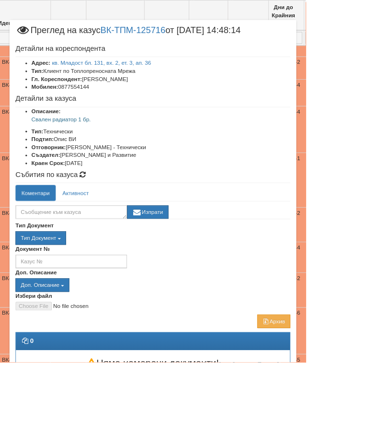
click at [175, 74] on link "кв. Младост бл. 131, вх. 2, ет. 3, ап. 36" at bounding box center [122, 76] width 119 height 8
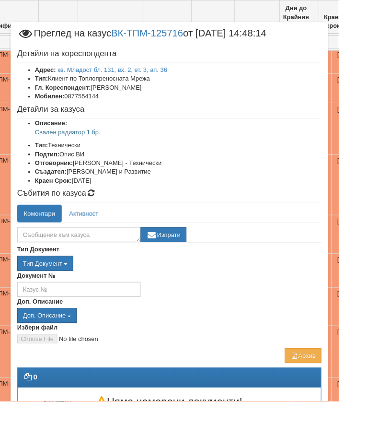
scroll to position [318, 40]
click at [100, 260] on textarea at bounding box center [86, 255] width 134 height 16
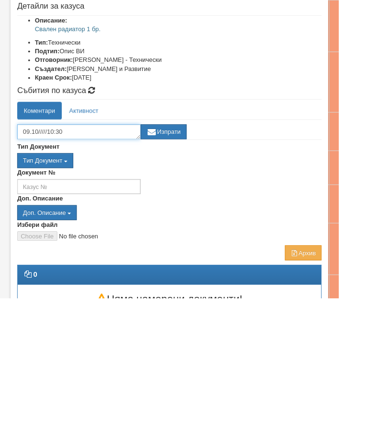
type textarea "09.10/////10:30"
click at [200, 247] on button "Изпрати" at bounding box center [178, 255] width 50 height 16
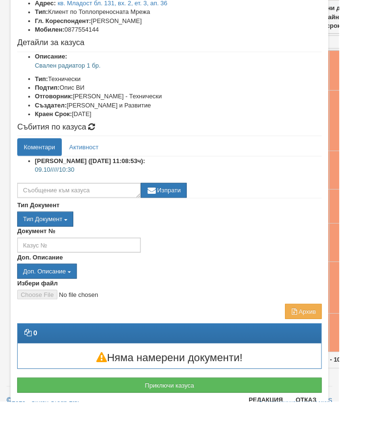
scroll to position [71, 0]
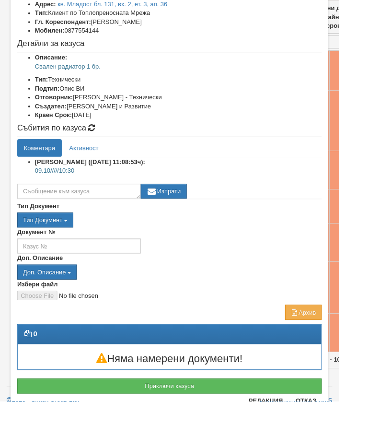
click at [343, 434] on button "Отказ" at bounding box center [333, 434] width 34 height 15
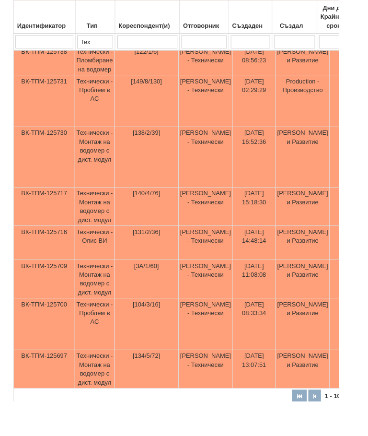
scroll to position [349, 0]
click at [109, 282] on td "Технически - Опис ВИ" at bounding box center [103, 263] width 43 height 37
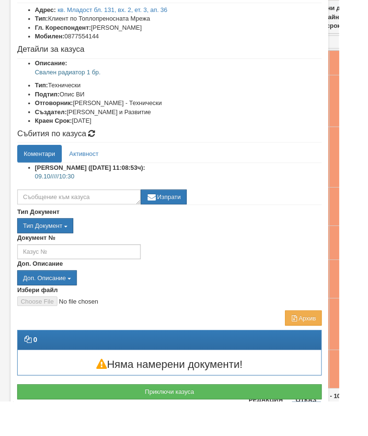
scroll to position [64, 0]
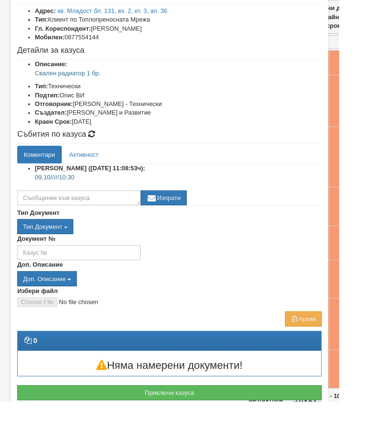
click at [349, 433] on button "Отказ" at bounding box center [333, 434] width 34 height 15
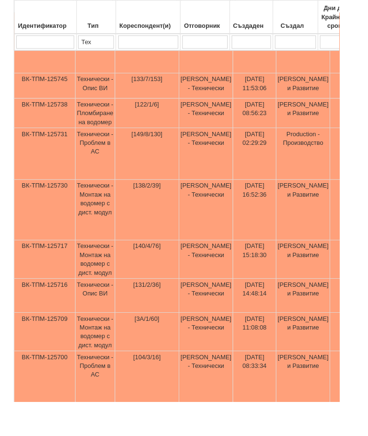
scroll to position [291, 0]
click at [107, 241] on td "Технически - Монтаж на водомер с дист. модул" at bounding box center [103, 228] width 43 height 66
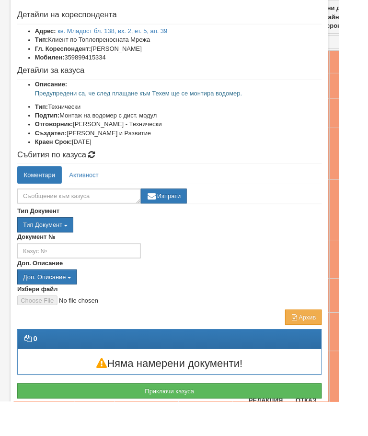
scroll to position [42, 0]
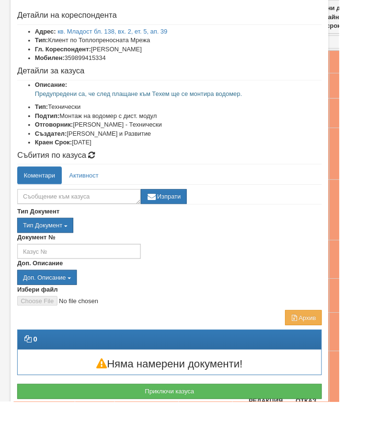
click at [216, 424] on button "Приключи казуса" at bounding box center [184, 425] width 331 height 16
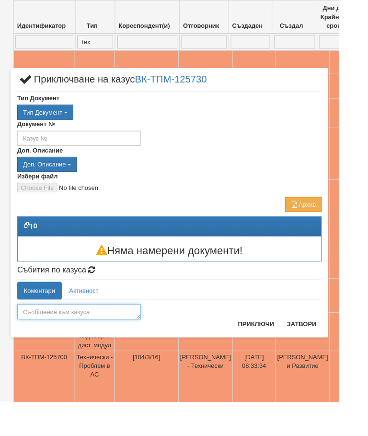
click at [72, 342] on textarea at bounding box center [86, 339] width 134 height 16
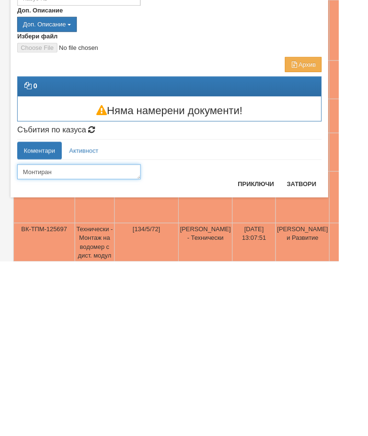
type textarea "Монтиран"
click at [283, 344] on button "Приключи" at bounding box center [278, 351] width 51 height 15
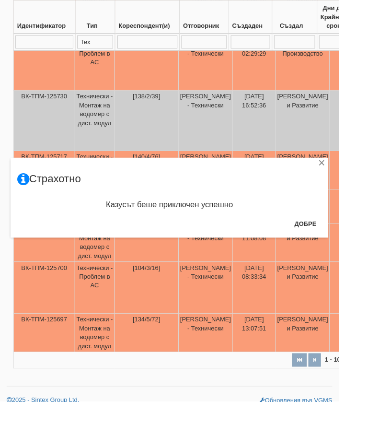
click at [345, 244] on button "Добре" at bounding box center [331, 243] width 35 height 15
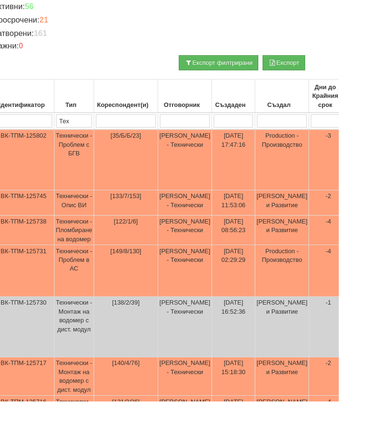
scroll to position [165, 22]
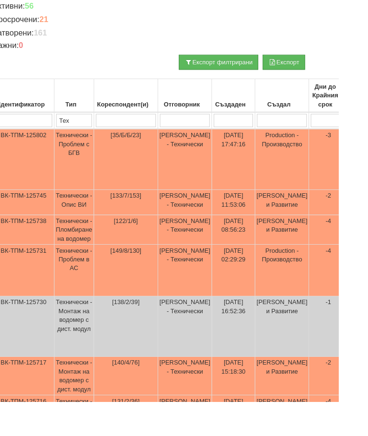
click at [88, 217] on td "Технически - Опис ВИ" at bounding box center [80, 219] width 43 height 27
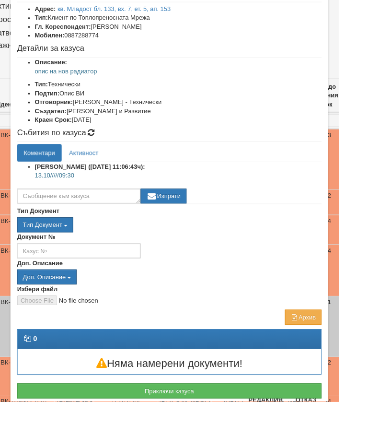
scroll to position [65, 0]
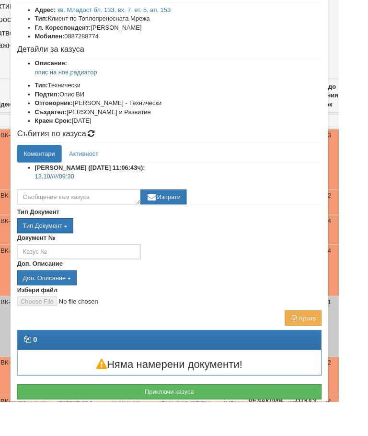
click at [345, 436] on button "Отказ" at bounding box center [333, 434] width 34 height 15
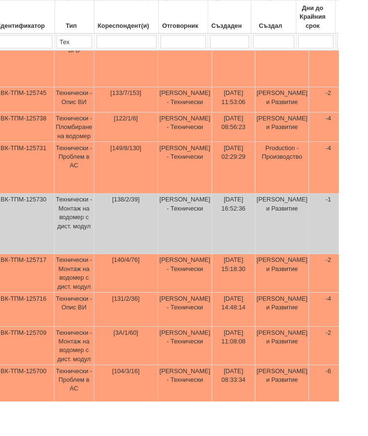
scroll to position [276, 22]
click at [88, 192] on td "Технически - Проблем в АС" at bounding box center [80, 182] width 43 height 56
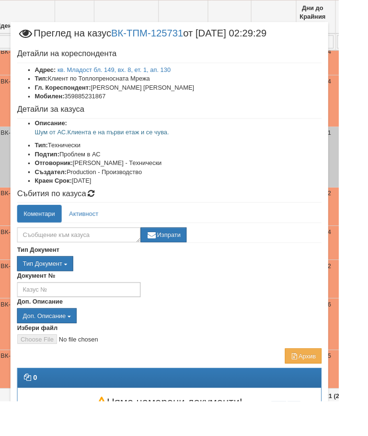
scroll to position [349, 22]
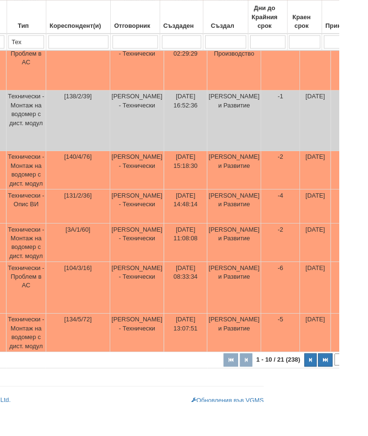
scroll to position [388, 74]
click at [346, 398] on button "button" at bounding box center [354, 391] width 16 height 14
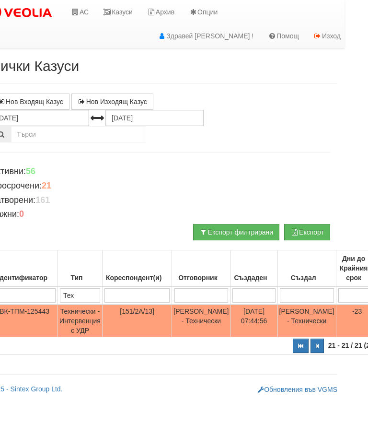
scroll to position [0, 0]
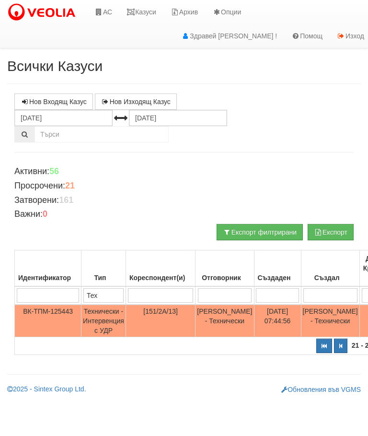
click at [317, 347] on button "button" at bounding box center [325, 346] width 16 height 14
select select "1"
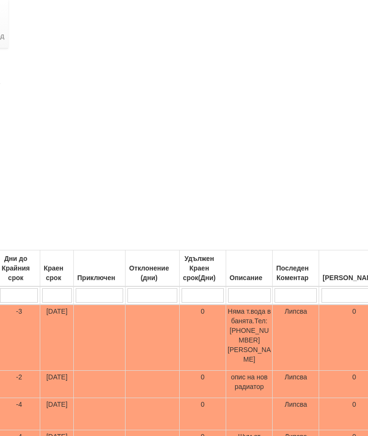
scroll to position [0, 386]
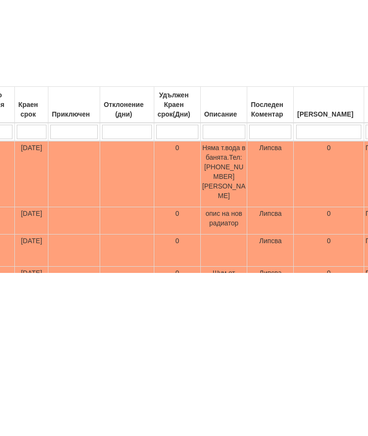
type input "П"
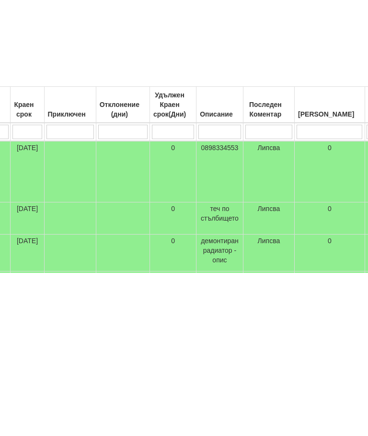
scroll to position [0, 378]
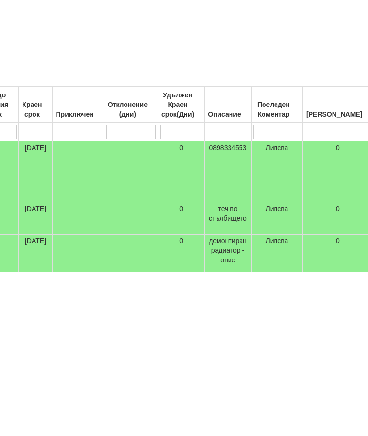
type input "Ак"
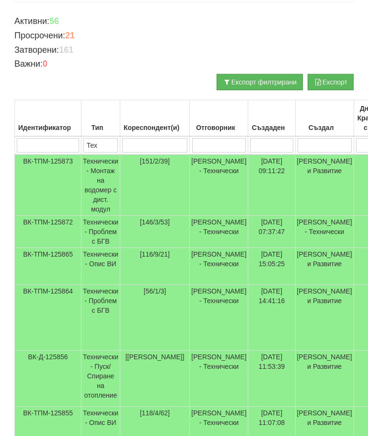
scroll to position [150, 378]
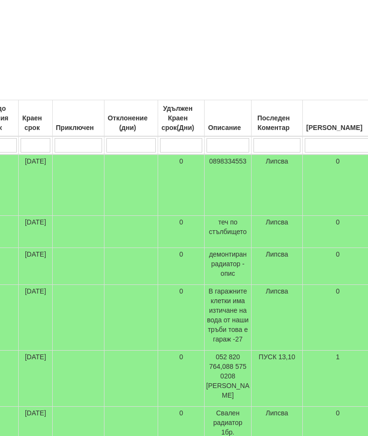
type input "А"
type input "П"
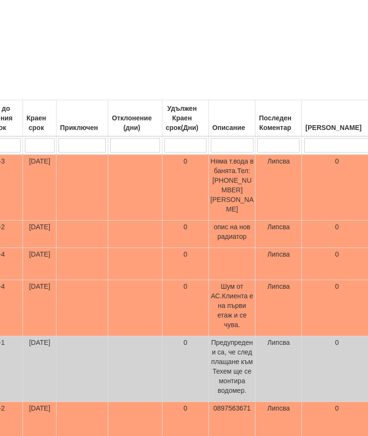
type input "Пр"
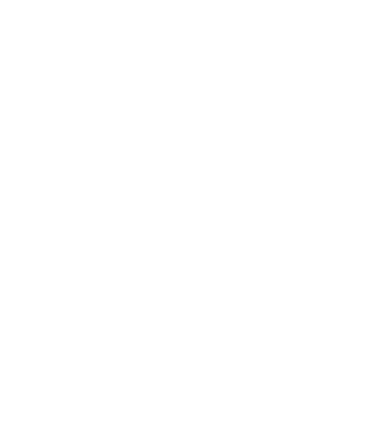
scroll to position [205, 386]
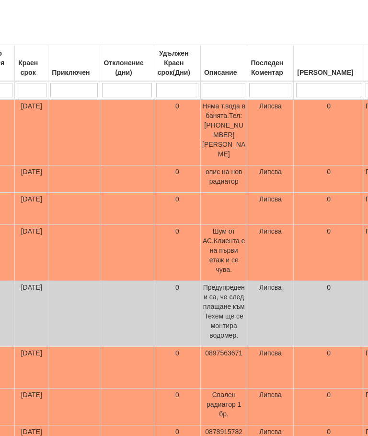
type input "П"
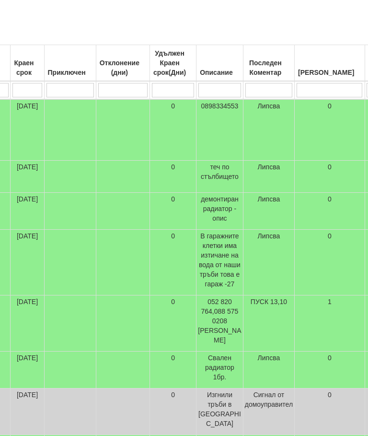
scroll to position [205, 378]
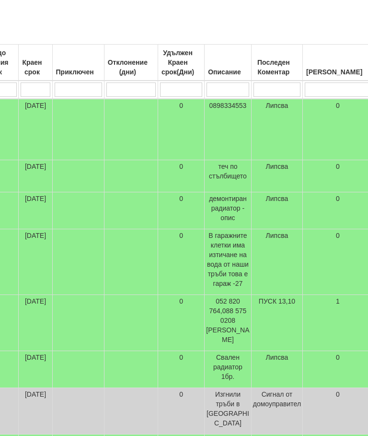
type input "Ак"
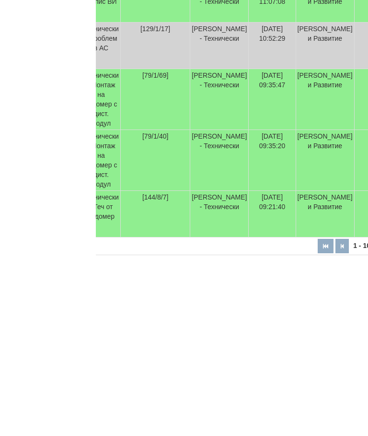
scroll to position [397, 0]
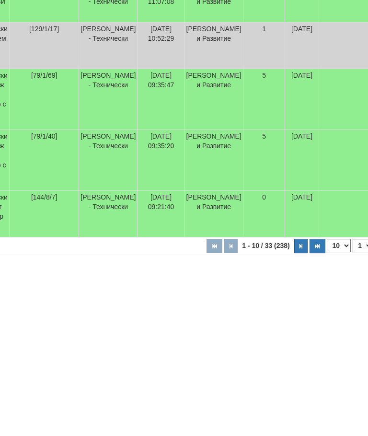
type input "Ак"
click at [315, 418] on icon "button" at bounding box center [317, 420] width 5 height 5
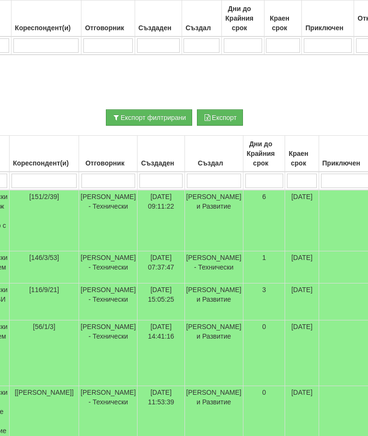
select select "4"
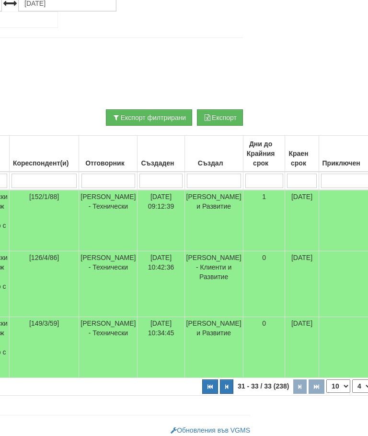
scroll to position [0, 0]
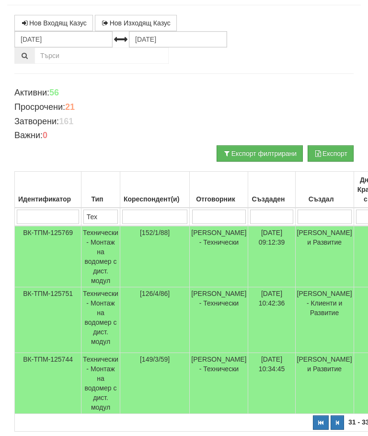
click at [150, 219] on input "search" at bounding box center [154, 217] width 65 height 14
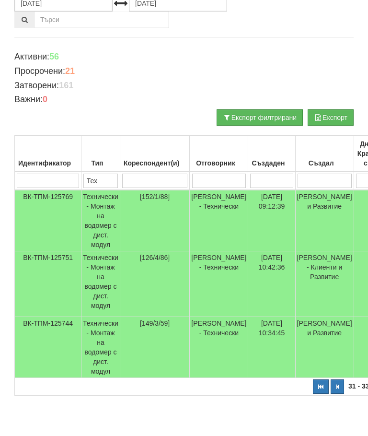
type input "1"
type input "11"
select select "1"
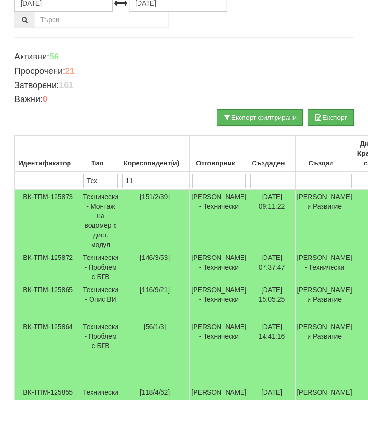
type input "11"
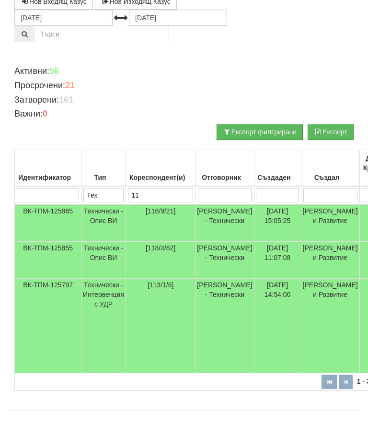
type input "113"
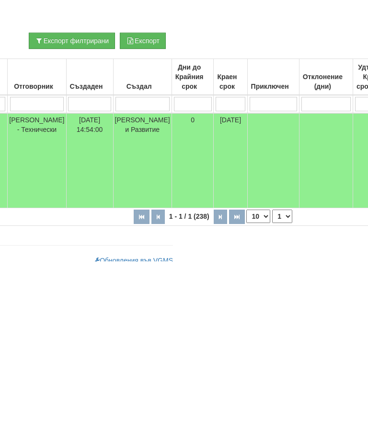
scroll to position [17, 54]
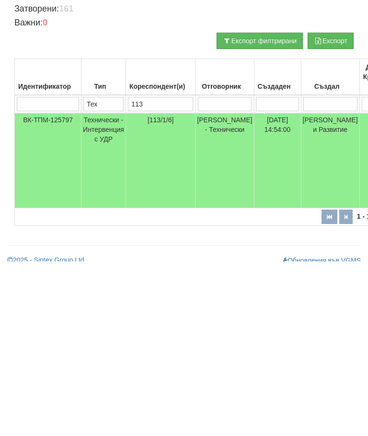
click at [101, 288] on td "Технически - Интервенция с УДР" at bounding box center [104, 335] width 45 height 95
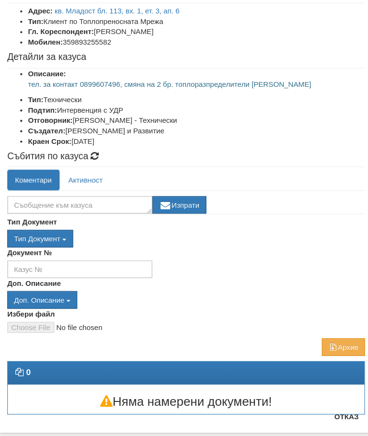
scroll to position [54, 0]
click at [316, 390] on button "Отказ" at bounding box center [333, 397] width 34 height 15
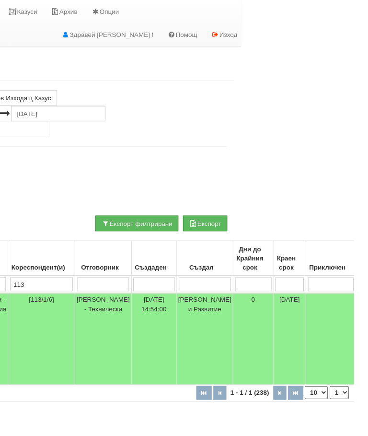
scroll to position [0, 0]
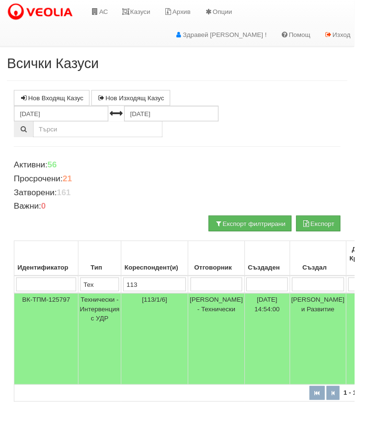
click at [167, 297] on input "113" at bounding box center [160, 295] width 65 height 14
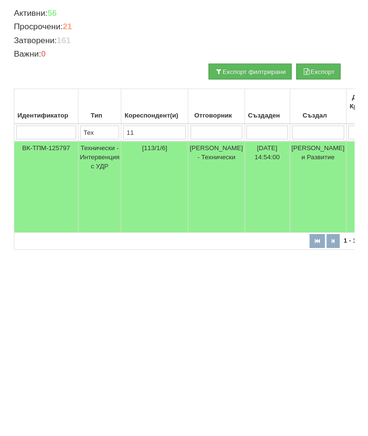
type input "1"
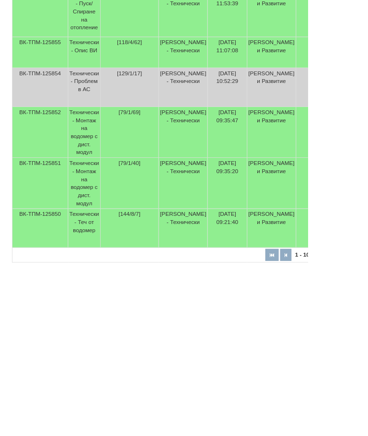
scroll to position [431, 0]
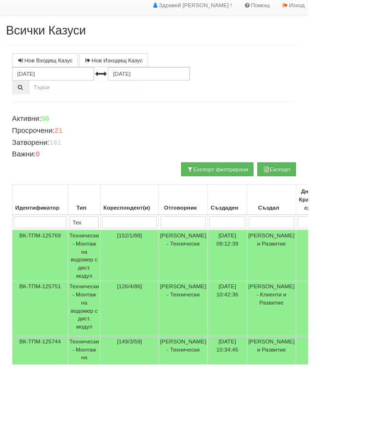
scroll to position [29, 0]
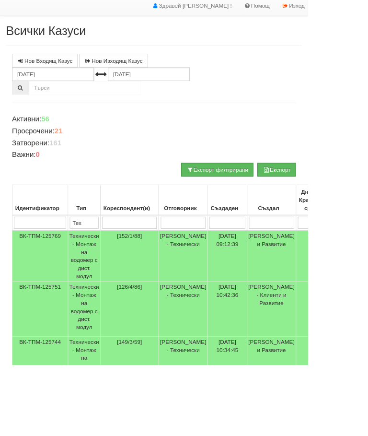
select select "1"
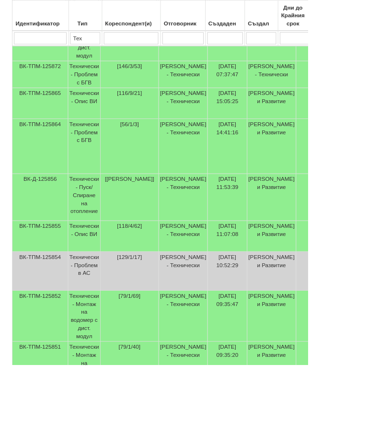
scroll to position [302, 0]
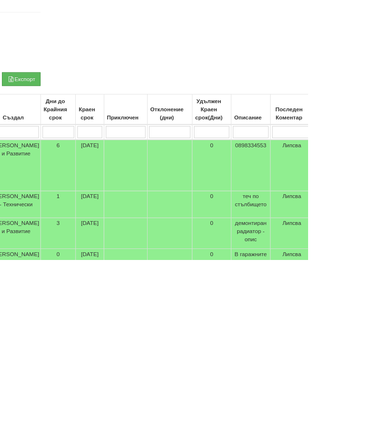
scroll to position [12, 306]
type input "А"
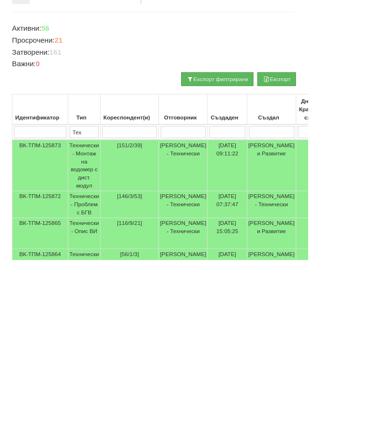
scroll to position [0, 0]
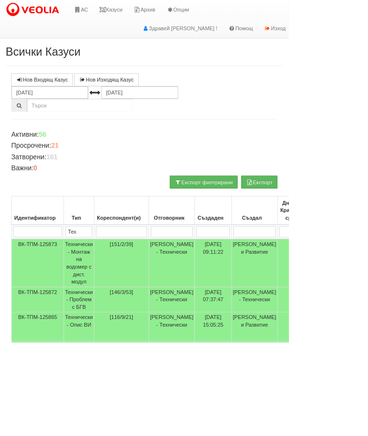
click at [152, 17] on link "Казуси" at bounding box center [141, 12] width 44 height 24
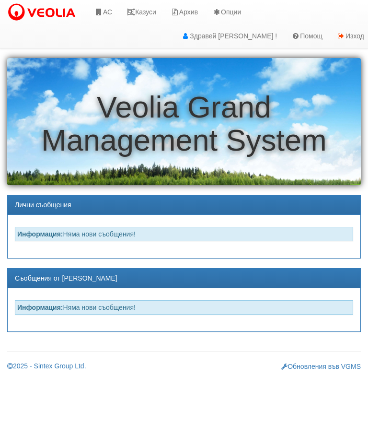
click at [106, 11] on link "АС" at bounding box center [103, 12] width 32 height 24
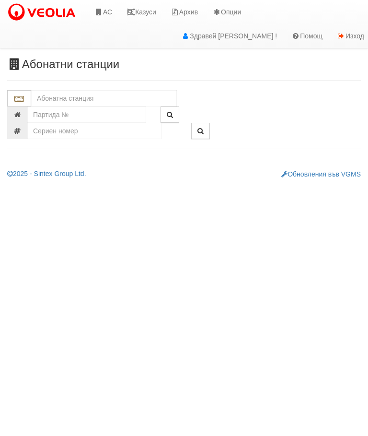
click at [92, 97] on input "text" at bounding box center [104, 98] width 146 height 16
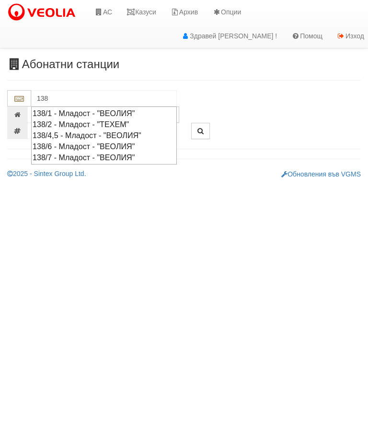
click at [76, 114] on div "138/1 - Младост - "ВЕОЛИЯ"" at bounding box center [104, 113] width 143 height 11
type input "138/1 - Младост - "ВЕОЛИЯ""
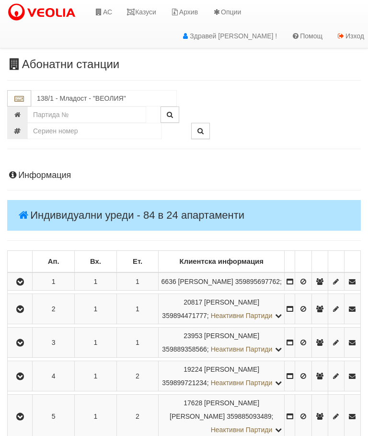
click at [26, 285] on icon "button" at bounding box center [20, 282] width 12 height 7
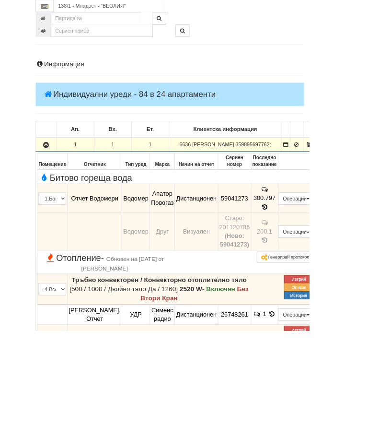
scroll to position [139, 0]
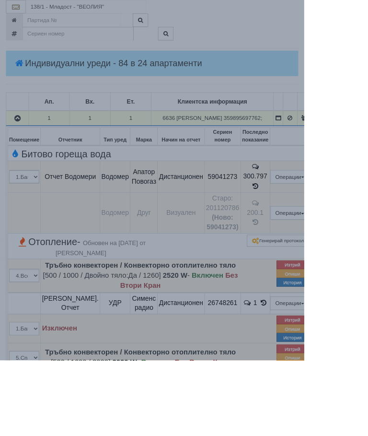
click at [368, 330] on div "× Опис на ВОИ Модулът за описи се зарежда. Моля изчакайте..." at bounding box center [184, 218] width 368 height 436
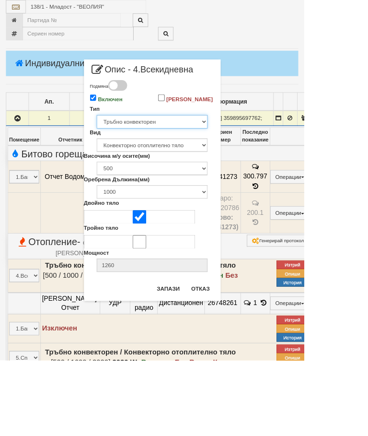
click at [251, 155] on select "Избери... Глидер Панел Тръбно конвекторен Щранг Лира Лира Друг Тип" at bounding box center [184, 147] width 134 height 16
click at [260, 353] on button "Отказ" at bounding box center [243, 349] width 34 height 15
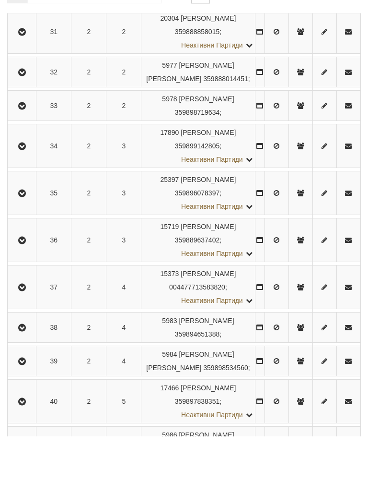
scroll to position [527, 0]
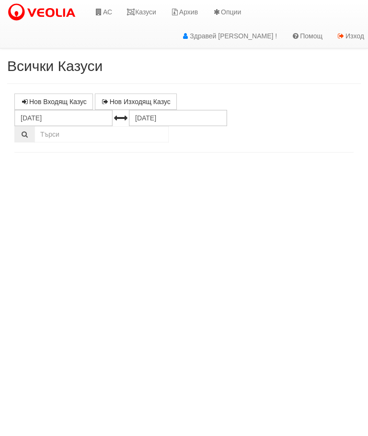
select select "10"
select select "1"
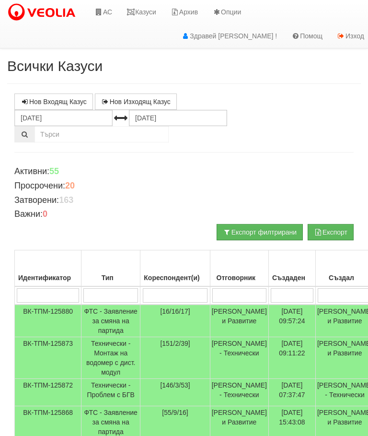
click at [114, 295] on input "search" at bounding box center [110, 295] width 55 height 14
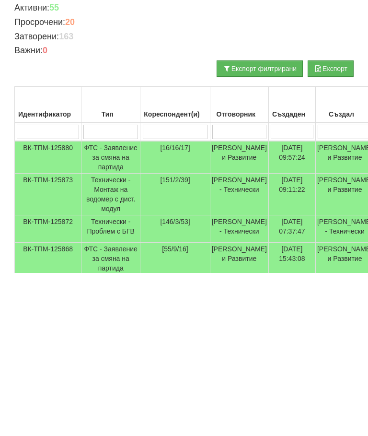
type input "Т"
type input "Те"
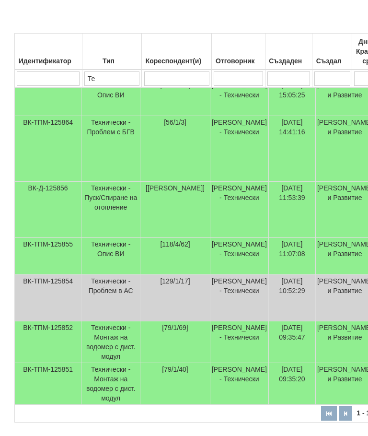
scroll to position [479, 0]
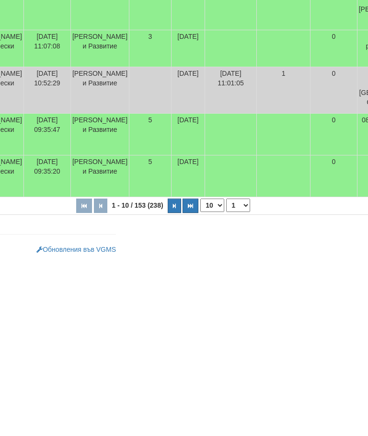
type input "Те"
click at [183, 373] on button "button" at bounding box center [191, 380] width 16 height 14
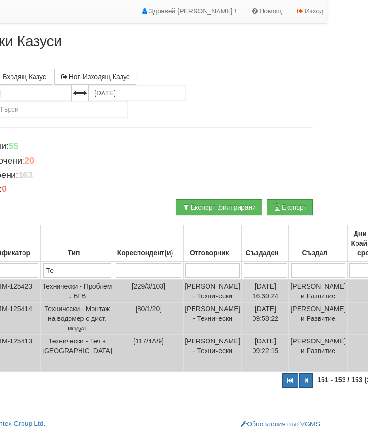
scroll to position [76, 0]
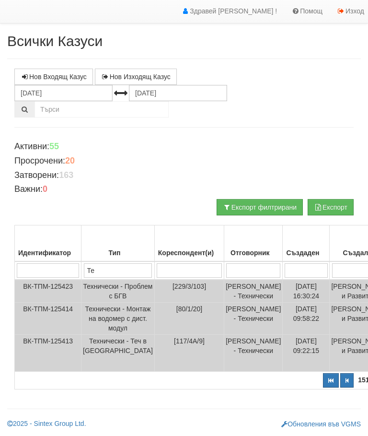
click at [323, 382] on button "button" at bounding box center [331, 380] width 16 height 14
select select "1"
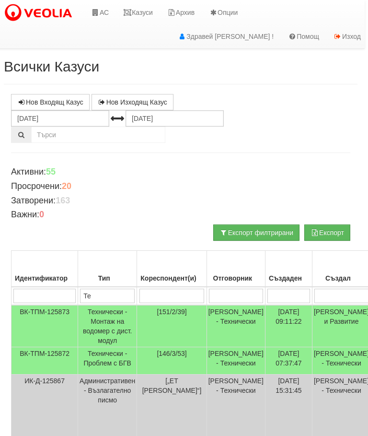
scroll to position [0, 0]
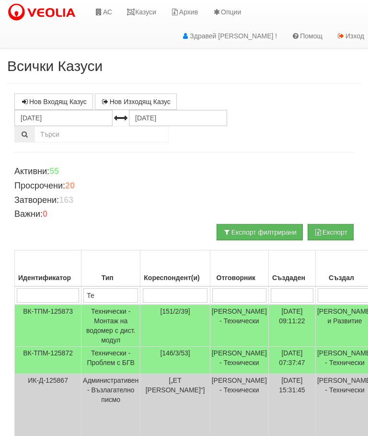
click at [152, 11] on link "Казуси" at bounding box center [141, 12] width 44 height 24
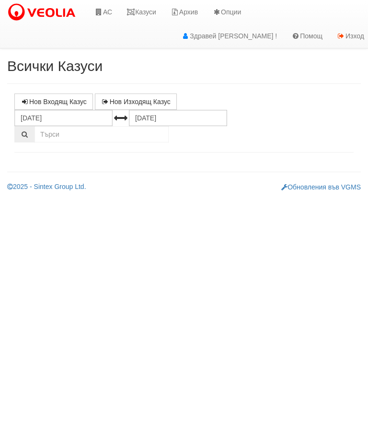
select select "10"
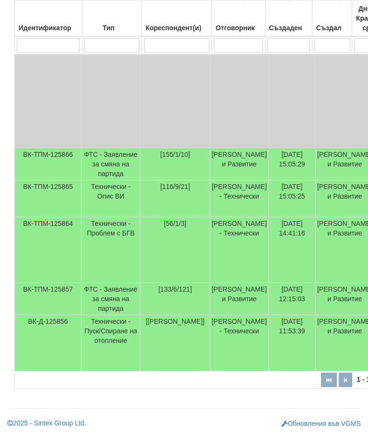
scroll to position [443, 0]
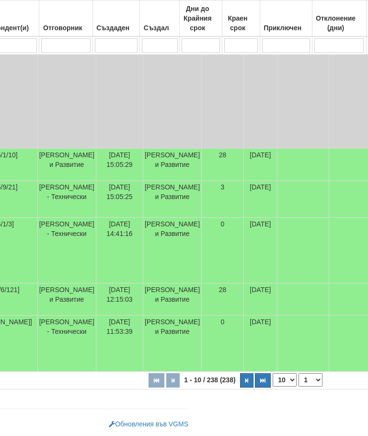
click at [260, 382] on icon "button" at bounding box center [262, 380] width 5 height 5
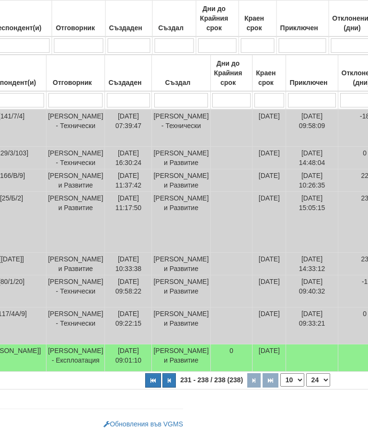
scroll to position [275, 0]
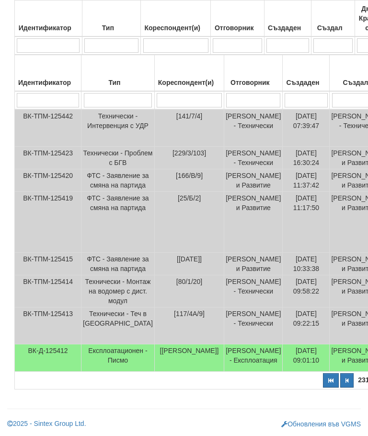
click at [323, 381] on button "button" at bounding box center [331, 380] width 16 height 14
select select "1"
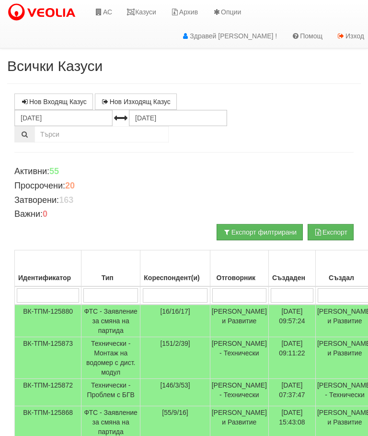
scroll to position [12, 0]
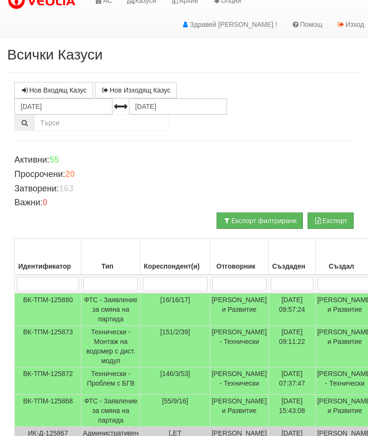
click at [111, 286] on input "search" at bounding box center [110, 284] width 55 height 14
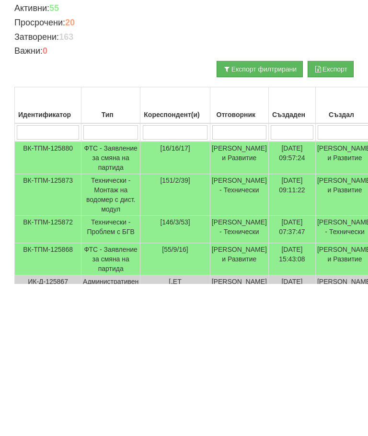
type input "Т"
type input "Те"
type input "Тех"
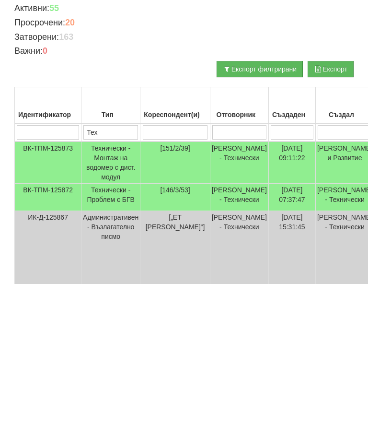
type input "Тех"
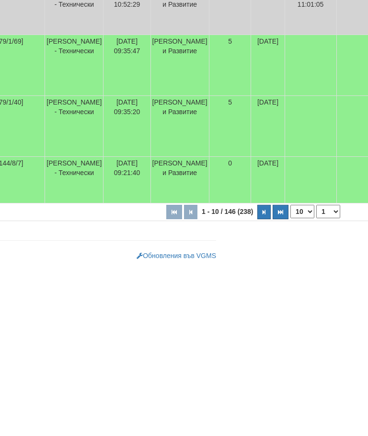
scroll to position [431, 141]
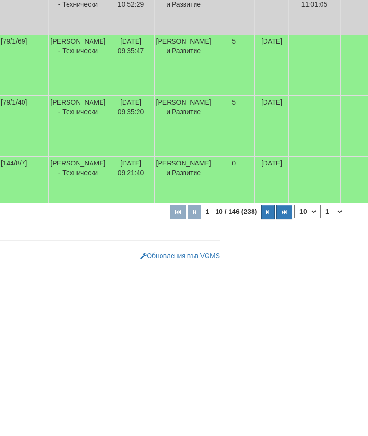
type input "Тех"
click at [282, 384] on icon "button" at bounding box center [284, 386] width 5 height 5
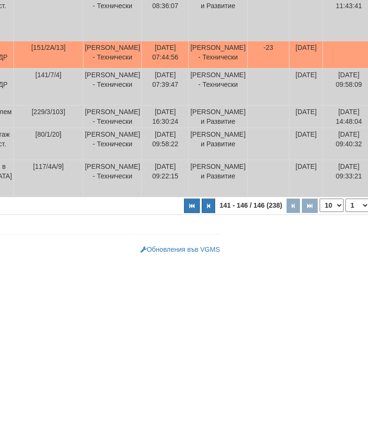
select select "15"
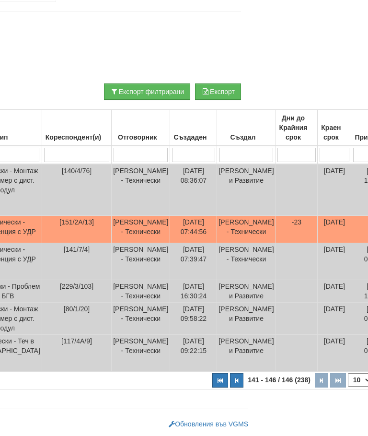
scroll to position [173, 0]
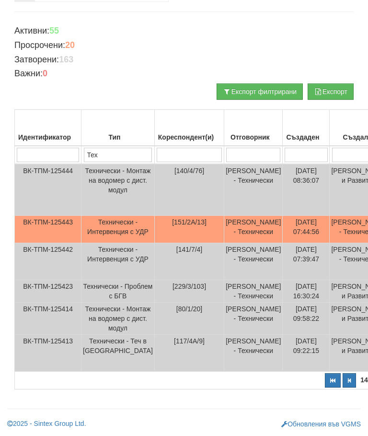
click at [157, 148] on input "search" at bounding box center [189, 155] width 65 height 14
type input "113"
select select "1"
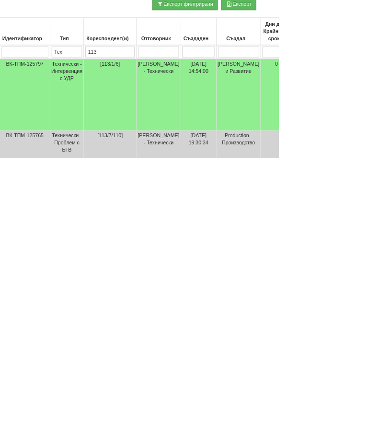
scroll to position [0, 0]
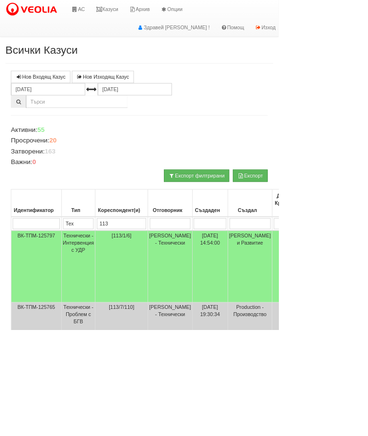
type input "113"
click at [105, 11] on link "АС" at bounding box center [103, 12] width 32 height 24
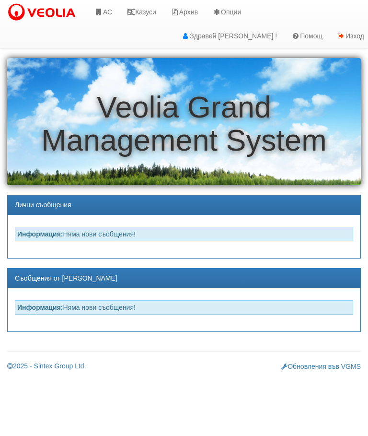
click at [148, 9] on link "Казуси" at bounding box center [141, 12] width 44 height 24
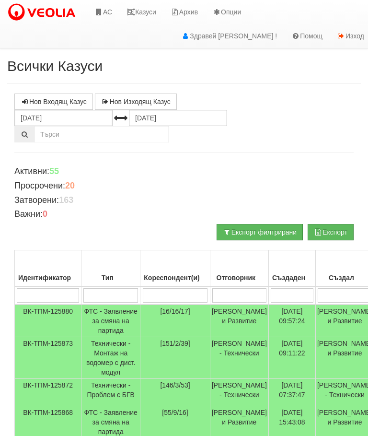
click at [164, 299] on input "search" at bounding box center [175, 295] width 65 height 14
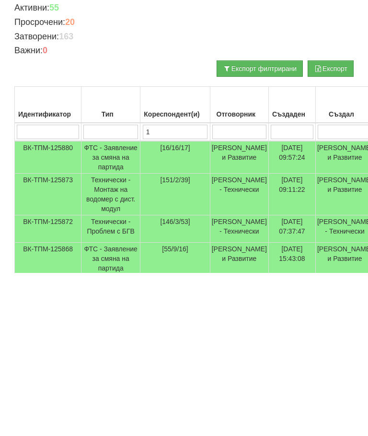
type input "11"
type input "1"
type input "113"
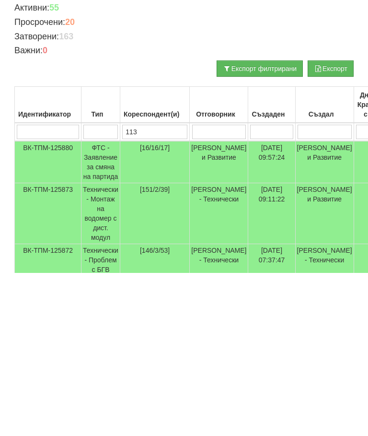
type input "113"
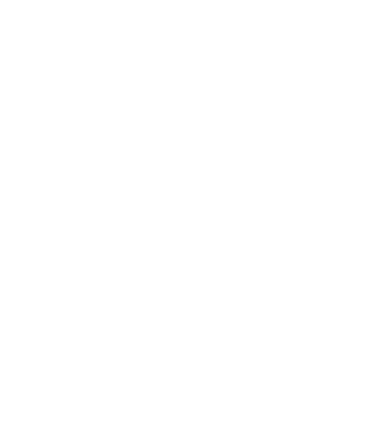
scroll to position [17, 0]
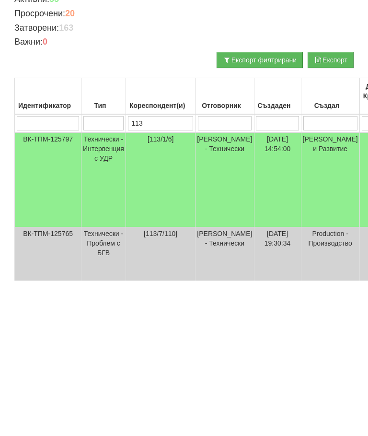
click at [106, 288] on td "Технически - Интервенция с УДР" at bounding box center [104, 335] width 45 height 95
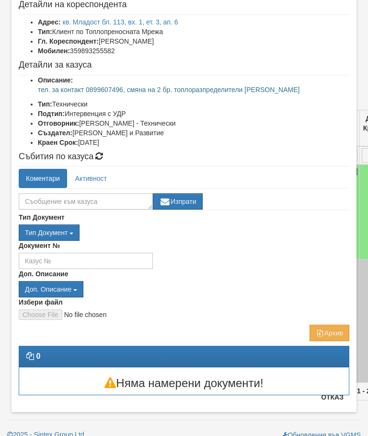
scroll to position [54, 0]
click at [307, 218] on div "Тип Документ Тип Документ П М ЗСП ОК СМПТ КПК ППО КПА КПАПО КПАСО" at bounding box center [184, 226] width 331 height 28
click at [332, 399] on button "Отказ" at bounding box center [333, 397] width 34 height 15
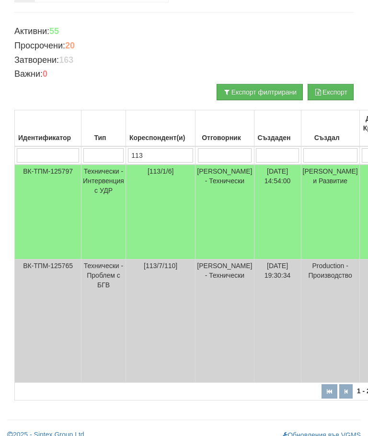
click at [165, 156] on input "113" at bounding box center [160, 155] width 65 height 14
type input "1"
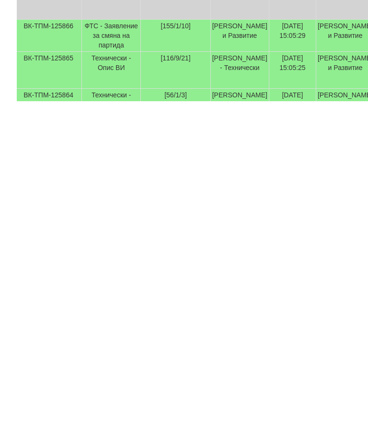
scroll to position [196, 10]
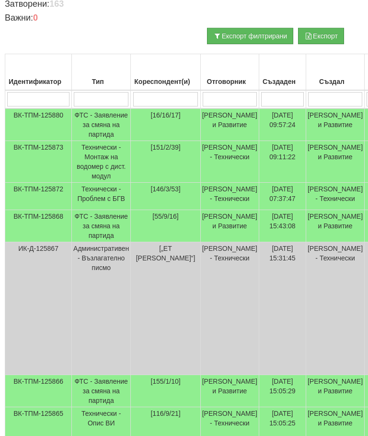
type input "1"
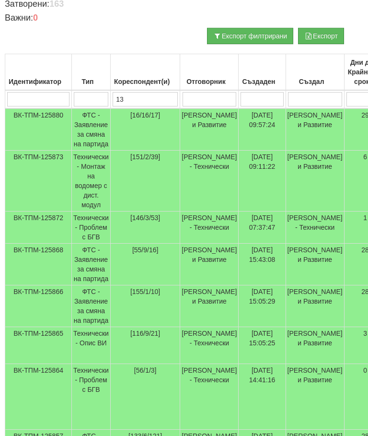
type input "131"
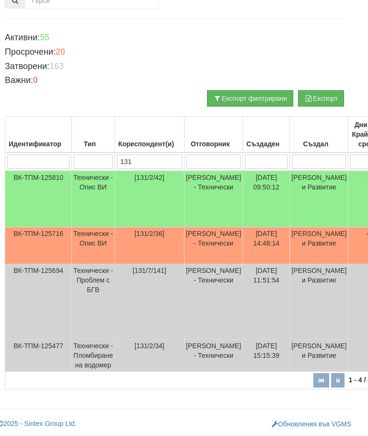
scroll to position [147, 10]
type input "131"
click at [100, 173] on td "Технически - Опис ВИ" at bounding box center [93, 199] width 43 height 57
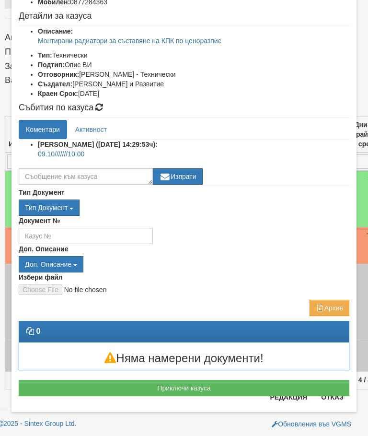
scroll to position [112, 0]
click at [333, 342] on div "Няма намерени документи!" at bounding box center [184, 355] width 344 height 27
click at [331, 400] on button "Отказ" at bounding box center [333, 397] width 34 height 15
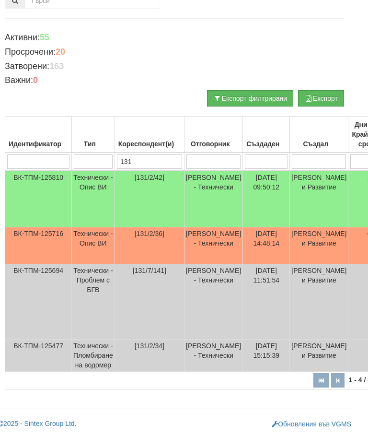
click at [99, 227] on td "Технически - Опис ВИ" at bounding box center [93, 245] width 43 height 37
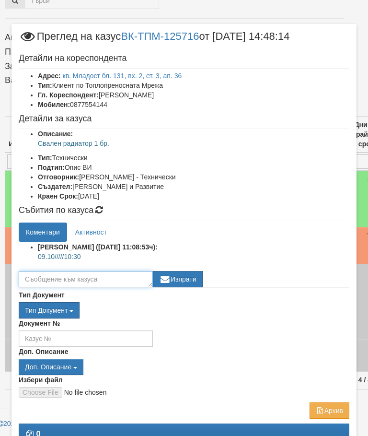
click at [92, 280] on textarea at bounding box center [86, 279] width 134 height 16
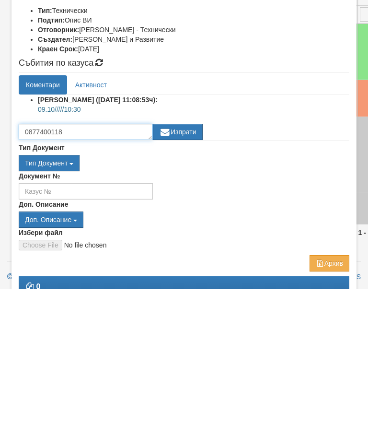
type textarea "0877400118"
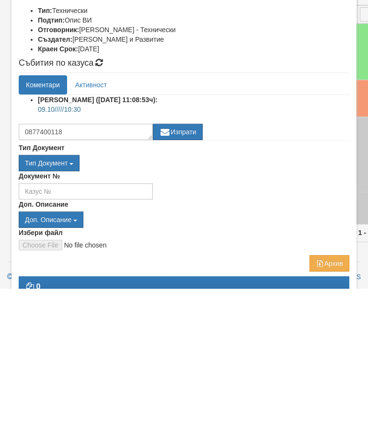
click at [184, 271] on button "Изпрати" at bounding box center [178, 279] width 50 height 16
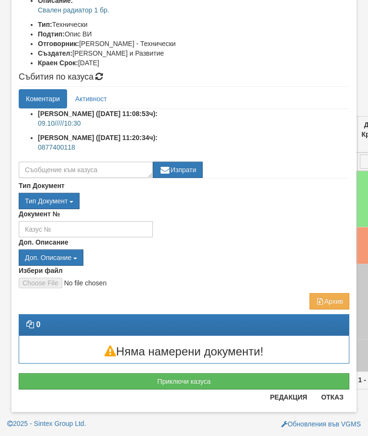
scroll to position [143, 0]
click at [327, 393] on button "Отказ" at bounding box center [333, 397] width 34 height 15
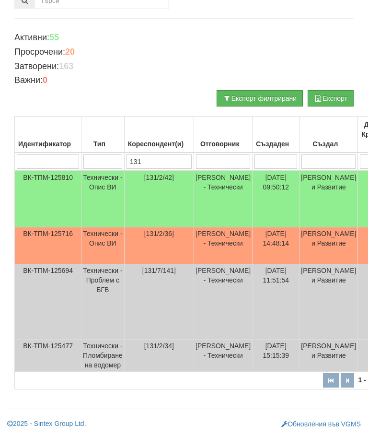
click at [165, 154] on input "131" at bounding box center [159, 161] width 65 height 14
type input "1"
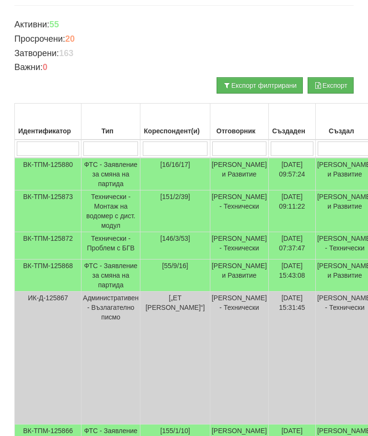
type input "1"
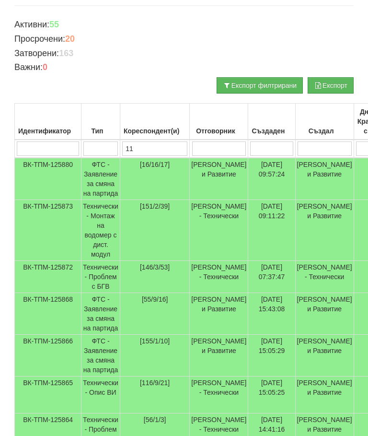
type input "113"
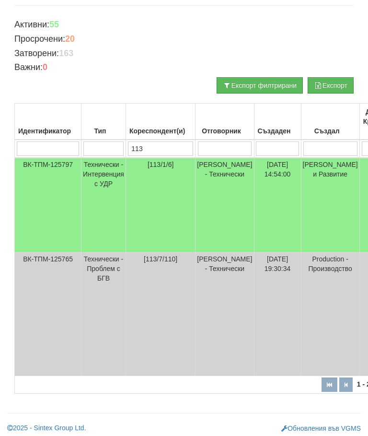
scroll to position [140, 0]
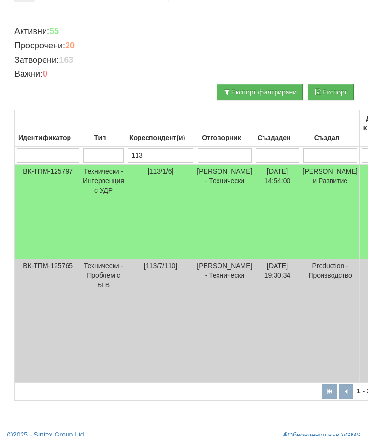
type input "113"
click at [108, 177] on td "Технически - Интервенция с УДР" at bounding box center [104, 212] width 45 height 95
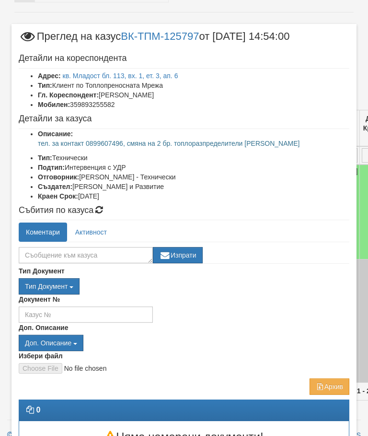
click at [111, 72] on link "кв. Младост бл. 113, вх. 1, ет. 3, ап. 6" at bounding box center [121, 76] width 116 height 8
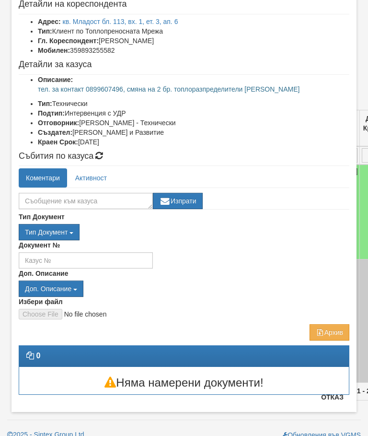
scroll to position [84, 0]
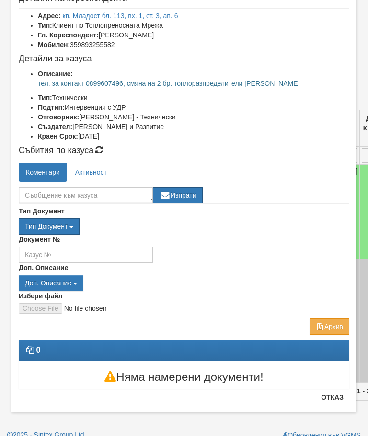
click at [267, 212] on div "Тип Документ Тип Документ П М ЗСП ОК СМПТ КПК ППО КПА КПАПО КПАСО" at bounding box center [184, 220] width 331 height 28
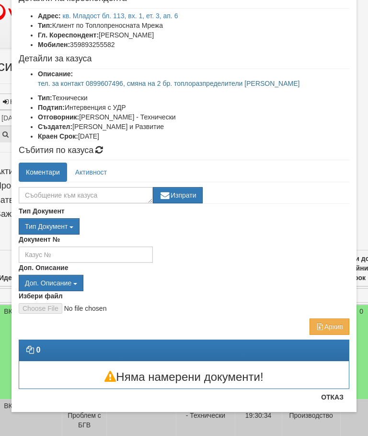
scroll to position [60, 0]
click at [332, 400] on button "Отказ" at bounding box center [333, 397] width 34 height 15
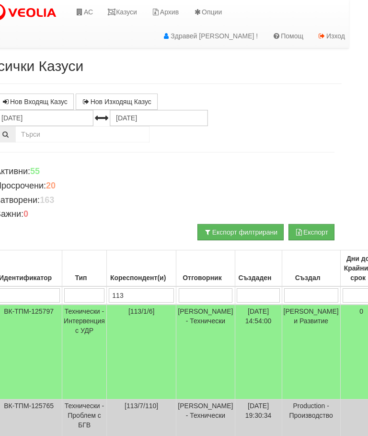
click at [131, 13] on link "Казуси" at bounding box center [122, 12] width 44 height 24
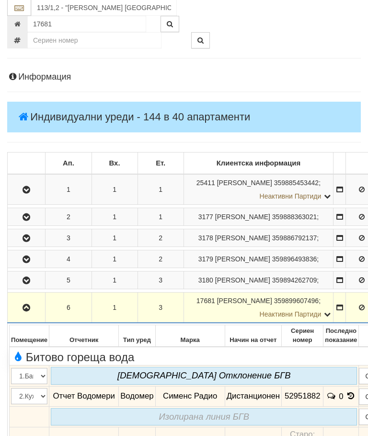
scroll to position [93, 0]
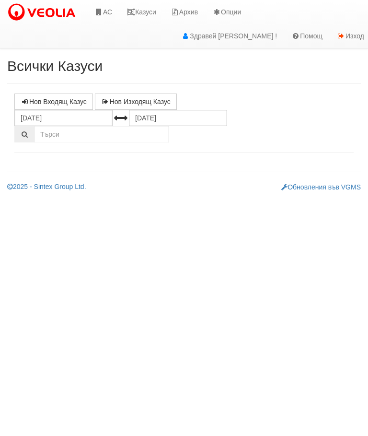
select select "10"
select select "1"
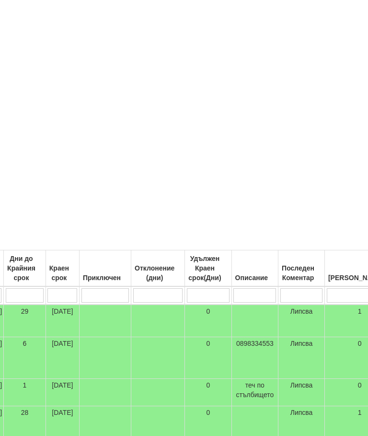
scroll to position [0, 392]
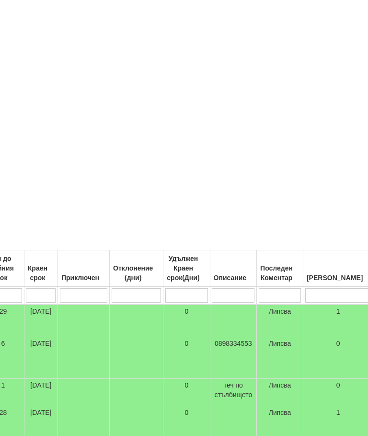
click at [259, 296] on input "search" at bounding box center [280, 295] width 42 height 14
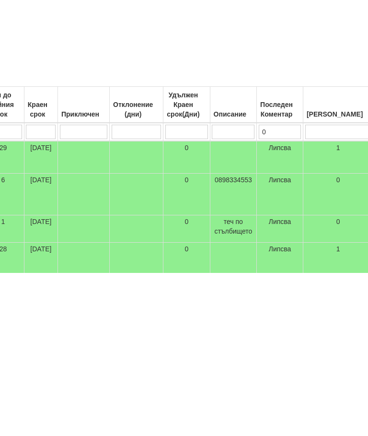
type input "09"
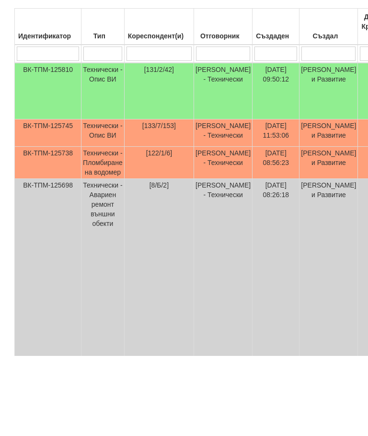
scroll to position [161, 382]
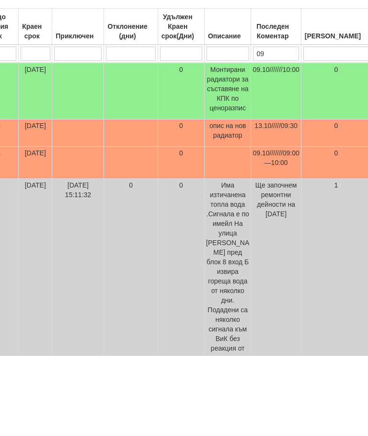
type input "0"
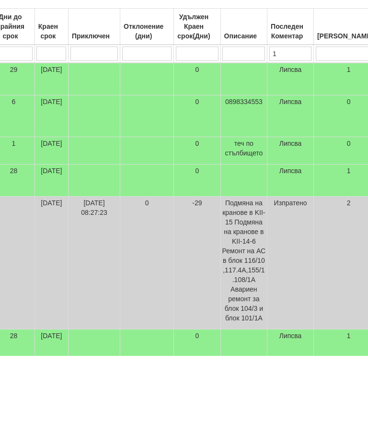
type input "10"
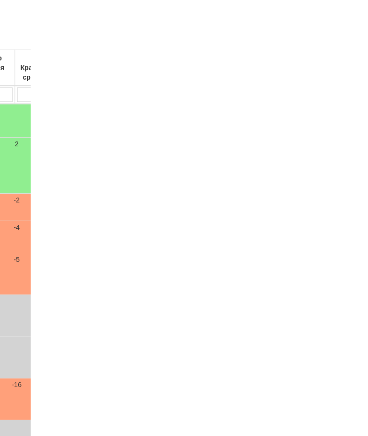
scroll to position [268, 24]
